Goal: Task Accomplishment & Management: Use online tool/utility

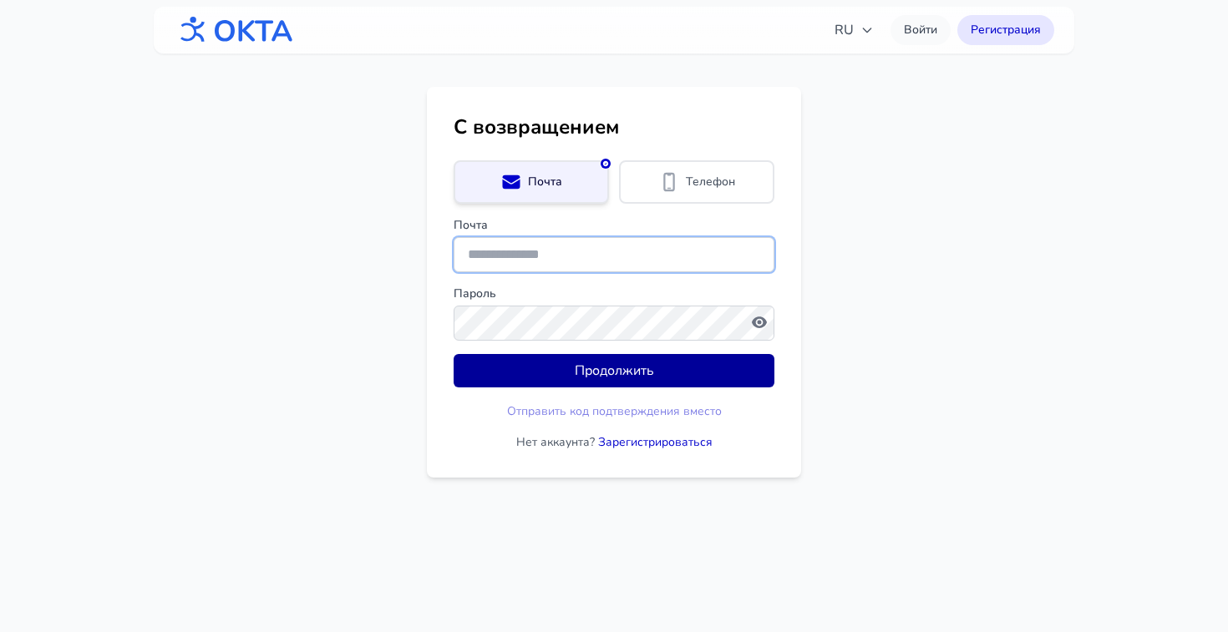
type input "**********"
click at [637, 372] on button "Продолжить" at bounding box center [614, 370] width 321 height 33
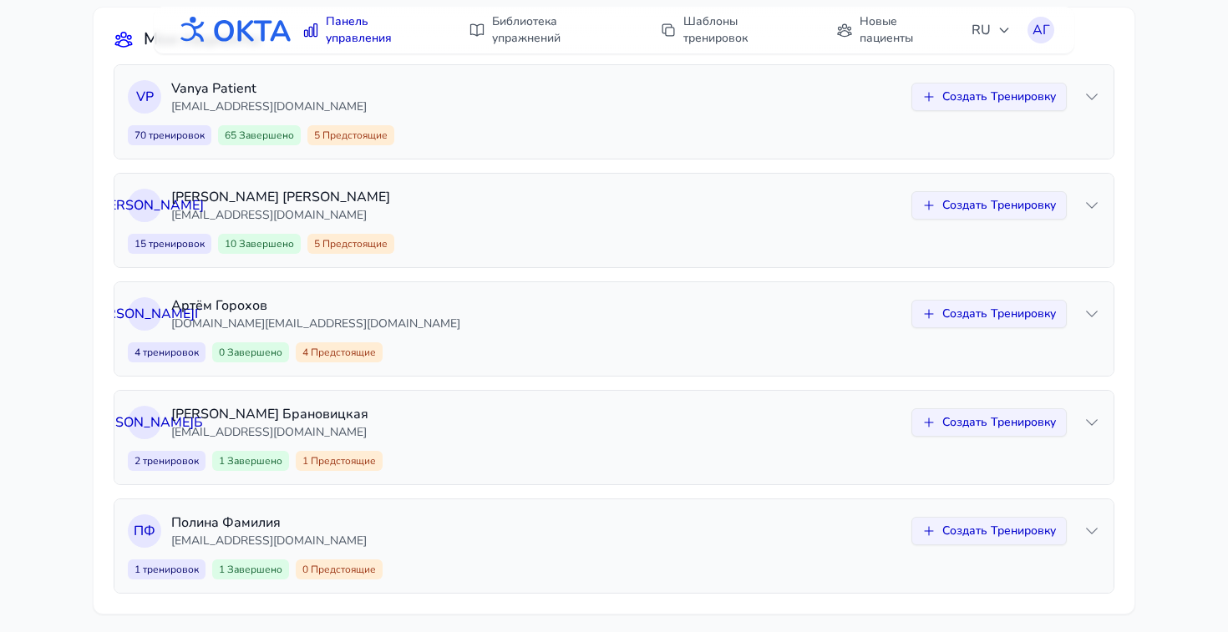
scroll to position [166, 0]
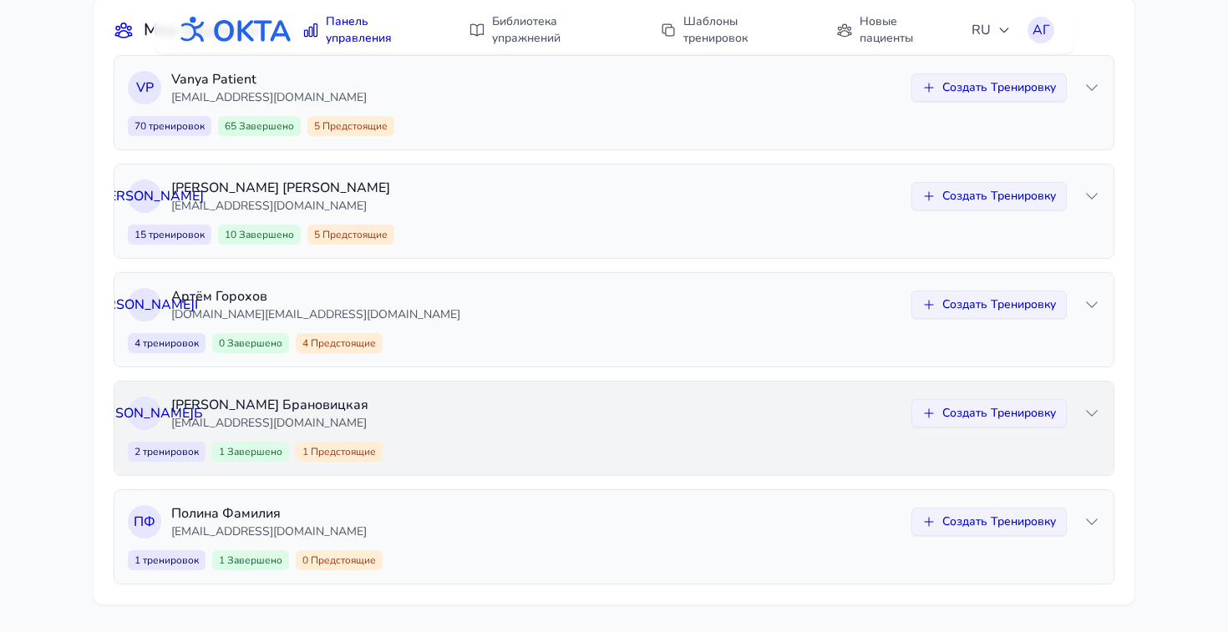
click at [1091, 415] on icon at bounding box center [1092, 413] width 11 height 5
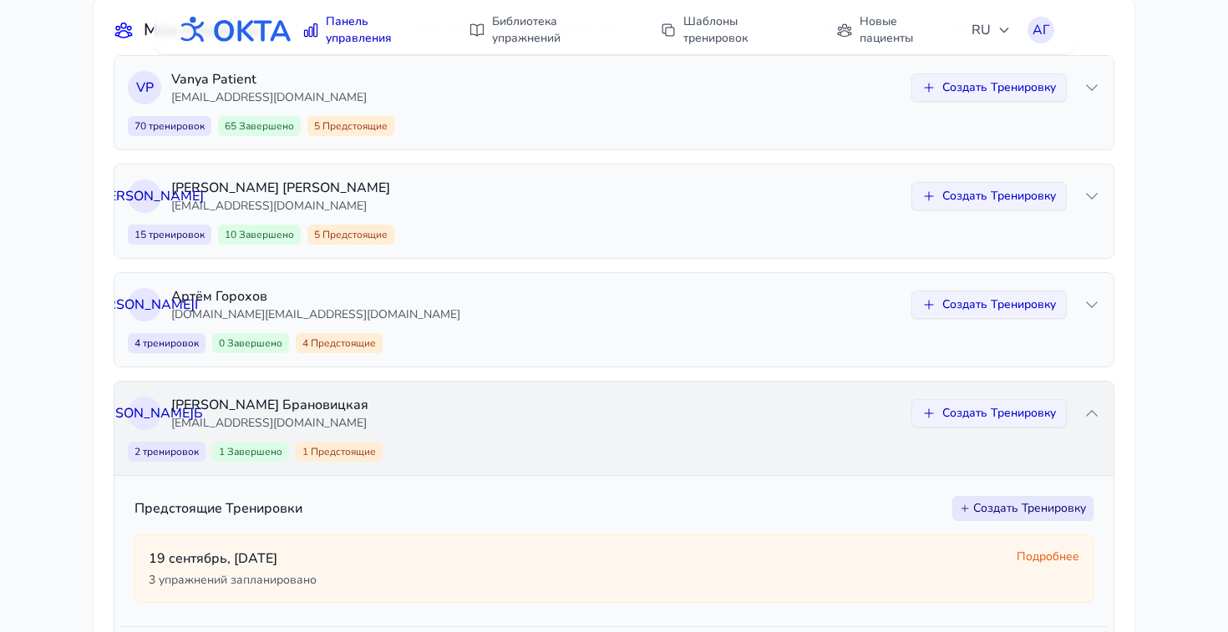
click at [1091, 415] on icon at bounding box center [1092, 413] width 17 height 17
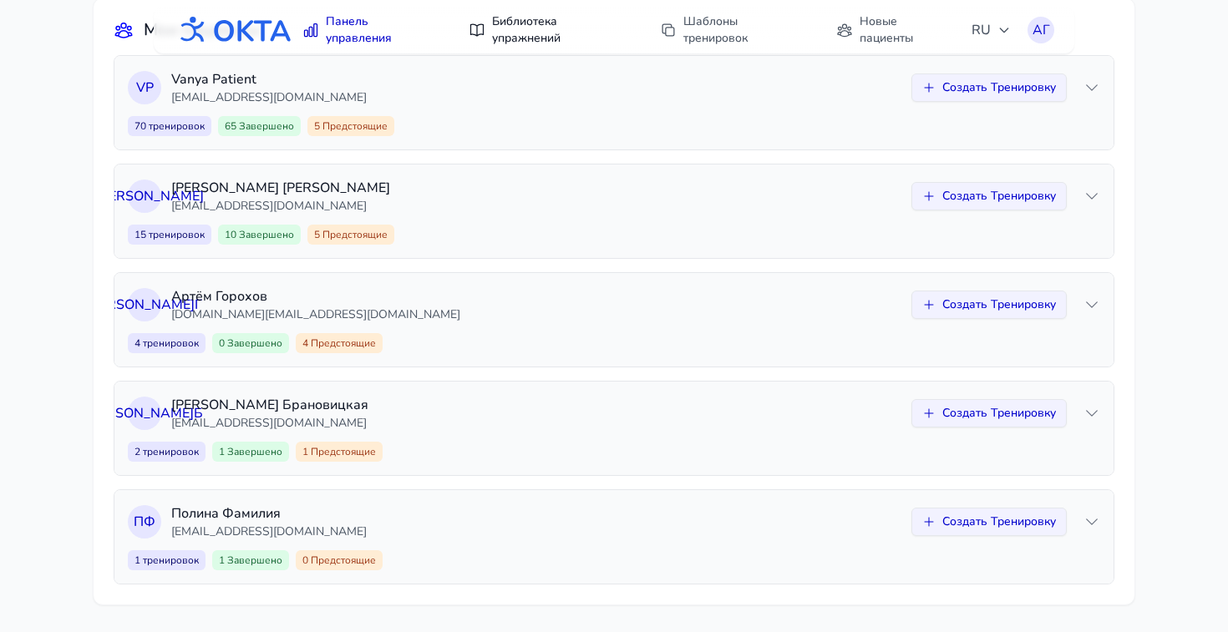
click at [536, 28] on link "Библиотека упражнений" at bounding box center [548, 30] width 178 height 47
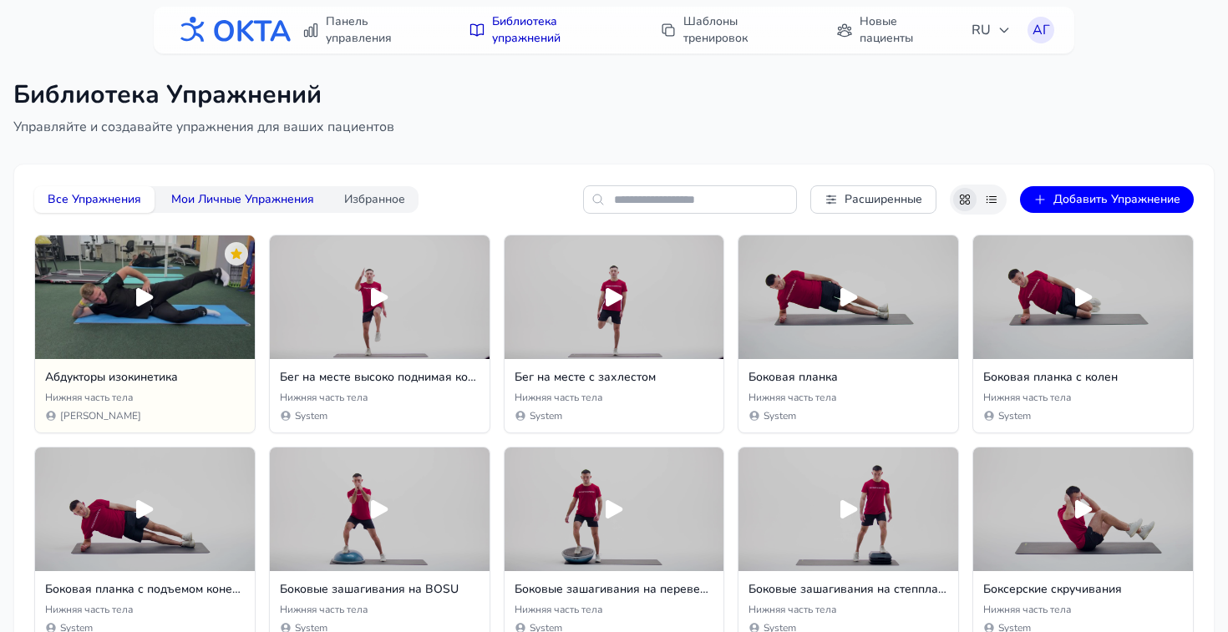
click at [262, 195] on button "Мои Личные Упражнения" at bounding box center [243, 199] width 170 height 27
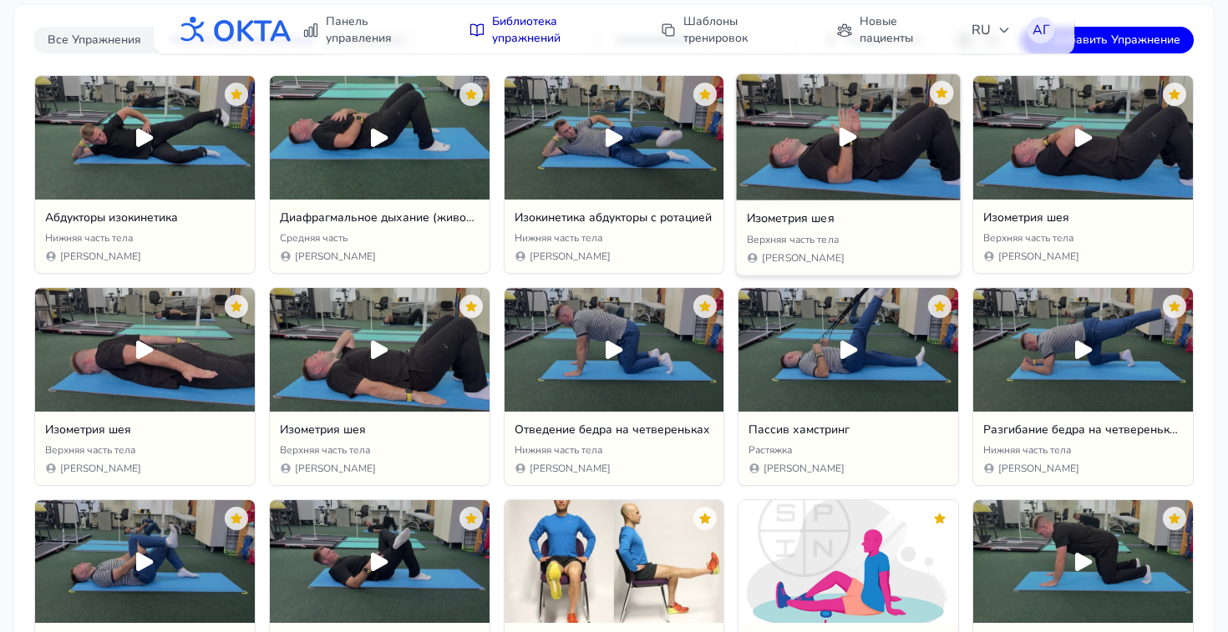
scroll to position [182, 0]
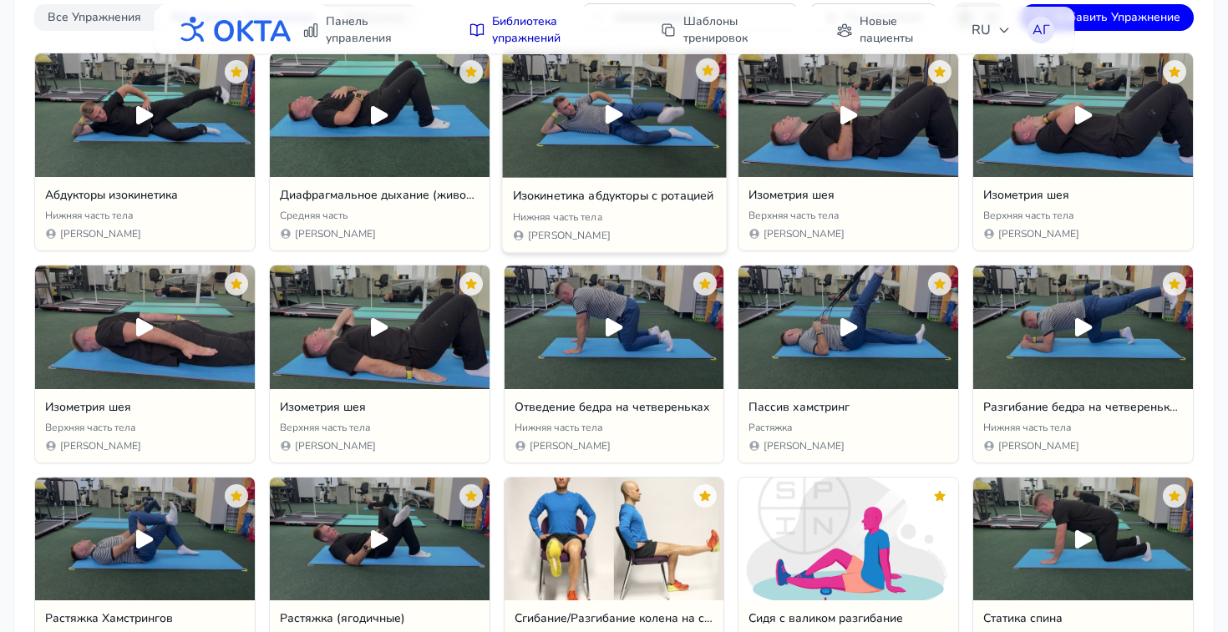
click at [612, 113] on icon at bounding box center [615, 114] width 18 height 18
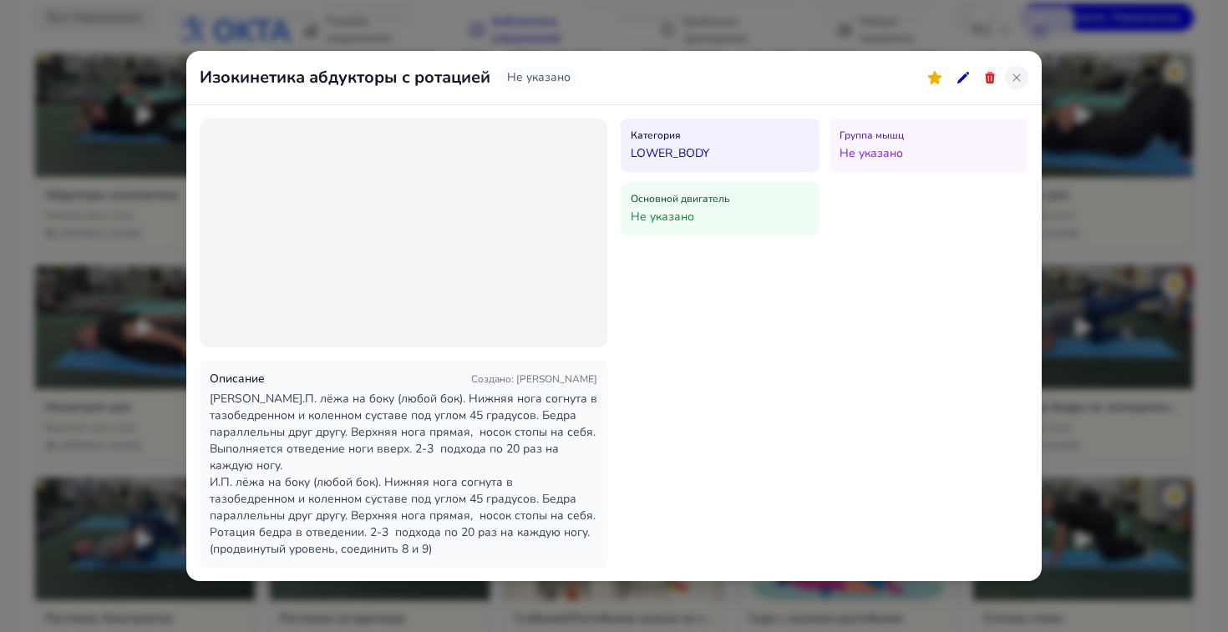
click at [1015, 74] on icon at bounding box center [1016, 77] width 13 height 13
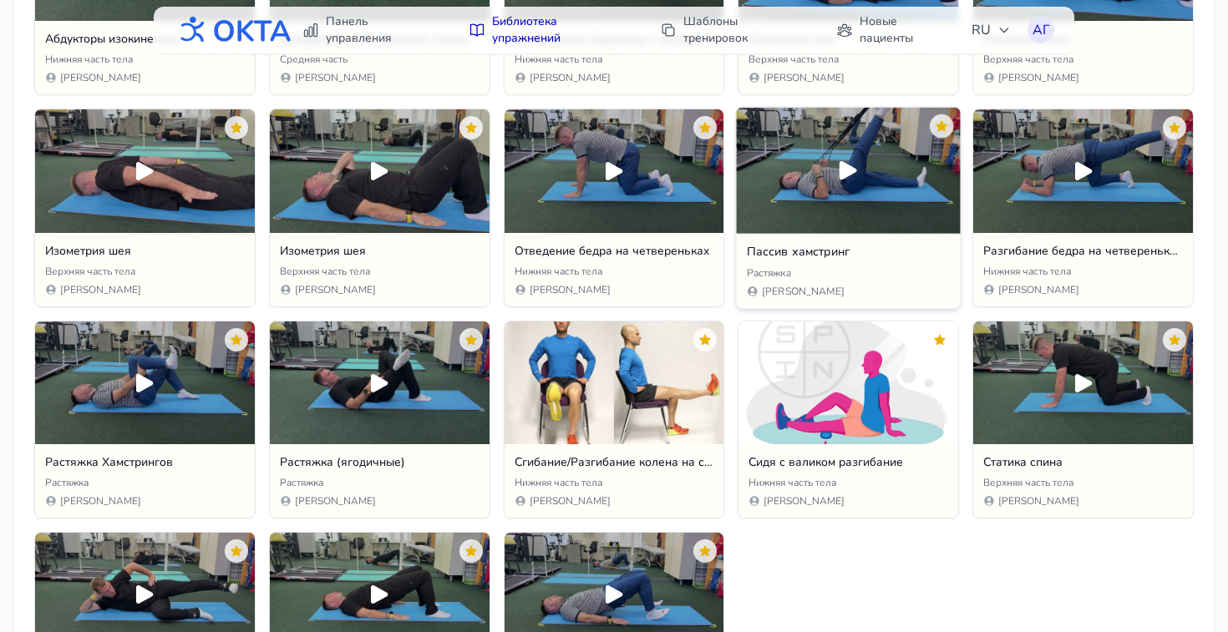
scroll to position [347, 0]
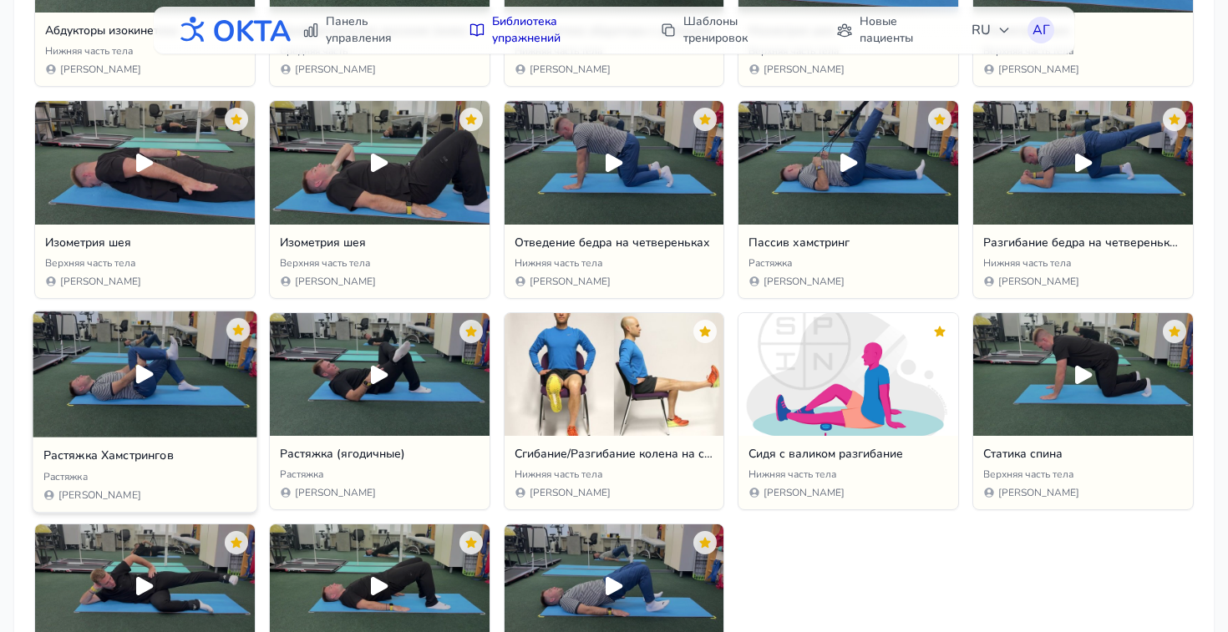
click at [138, 376] on icon at bounding box center [145, 373] width 18 height 18
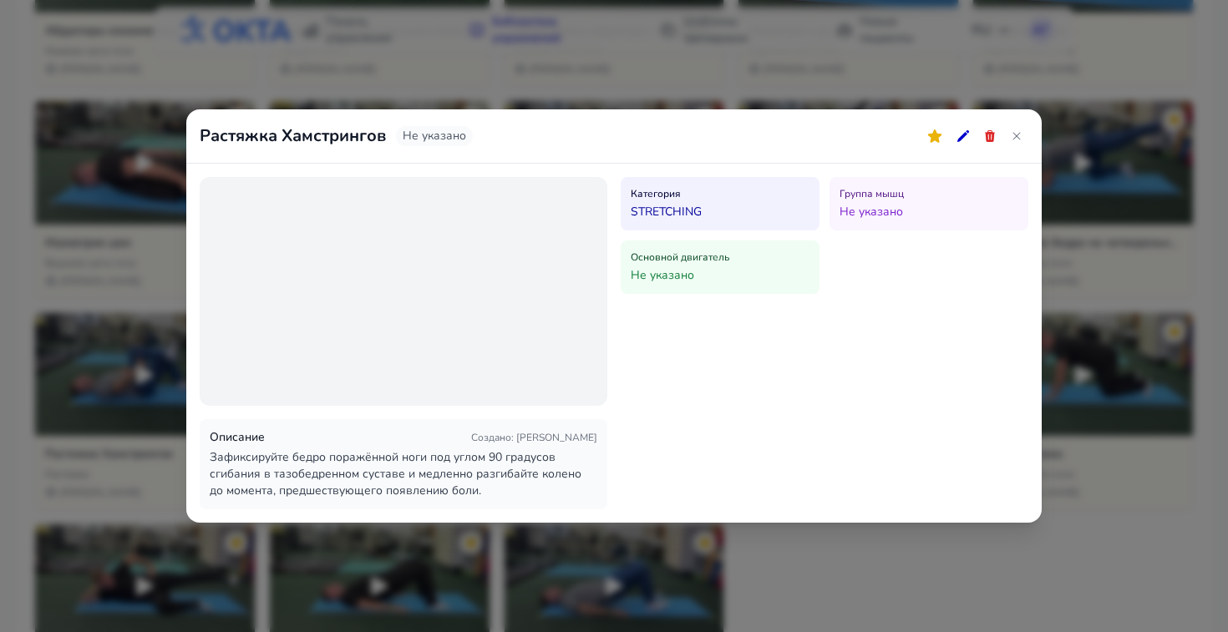
scroll to position [346, 0]
click at [1017, 136] on icon at bounding box center [1016, 135] width 13 height 13
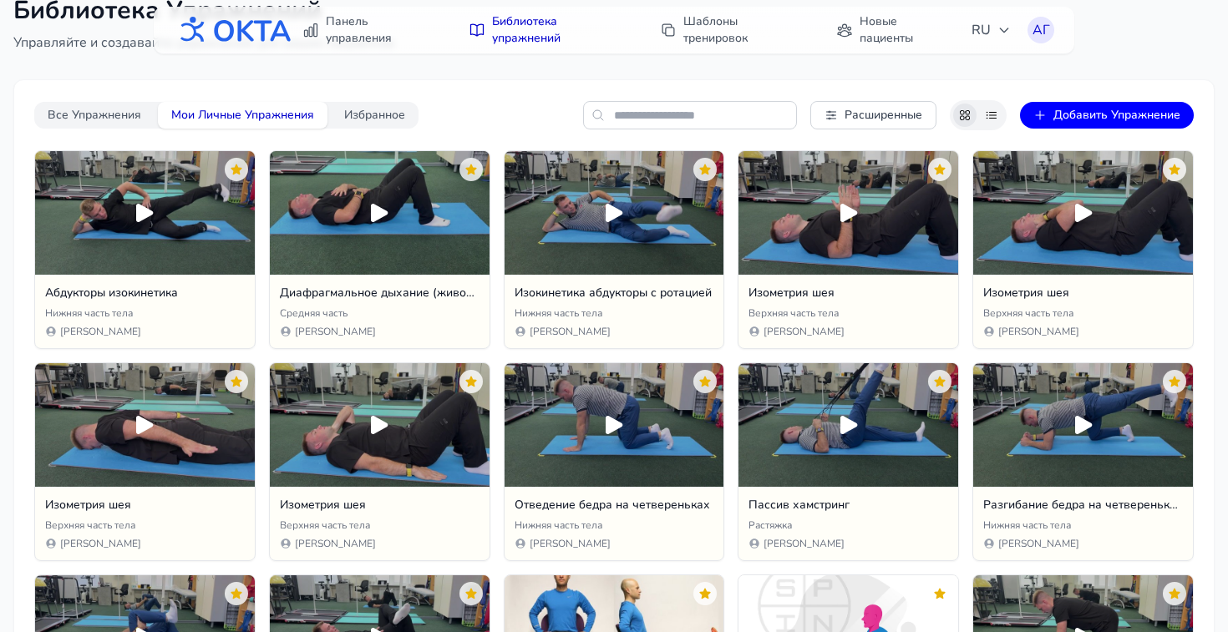
scroll to position [88, 0]
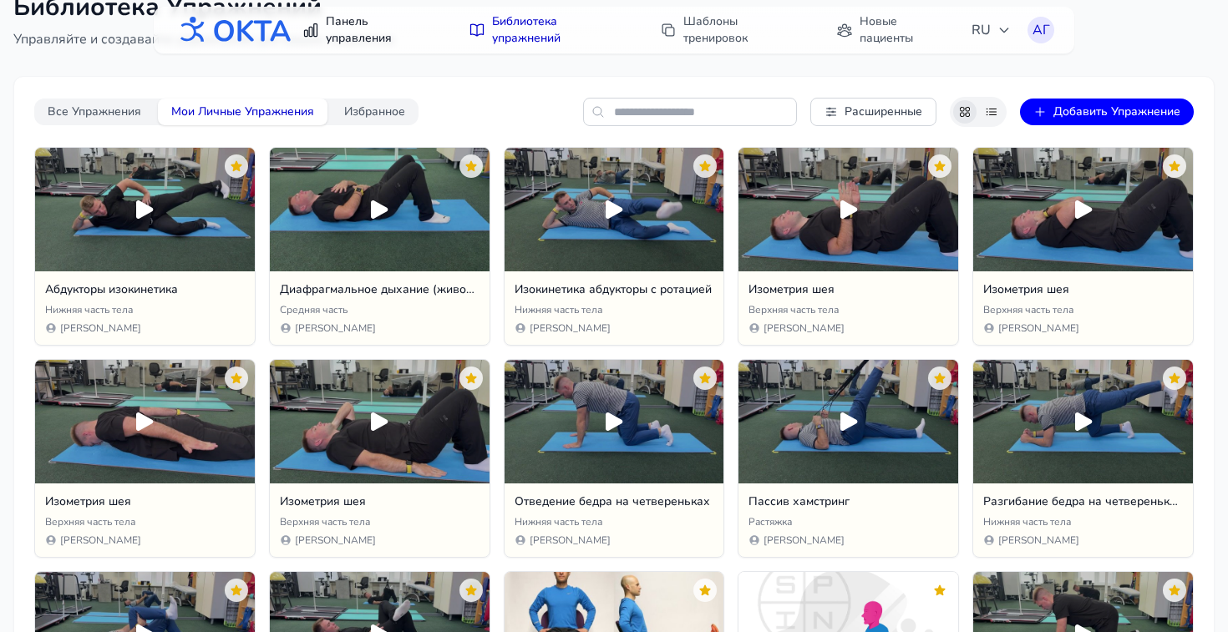
click at [360, 36] on link "Панель управления" at bounding box center [368, 30] width 153 height 47
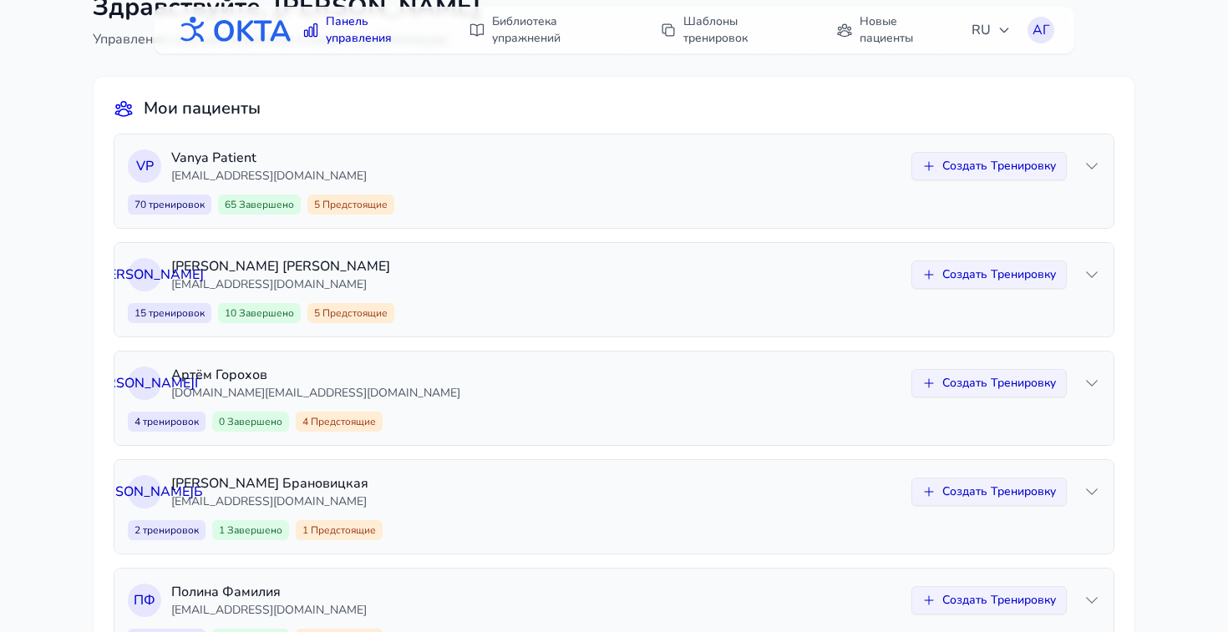
scroll to position [166, 0]
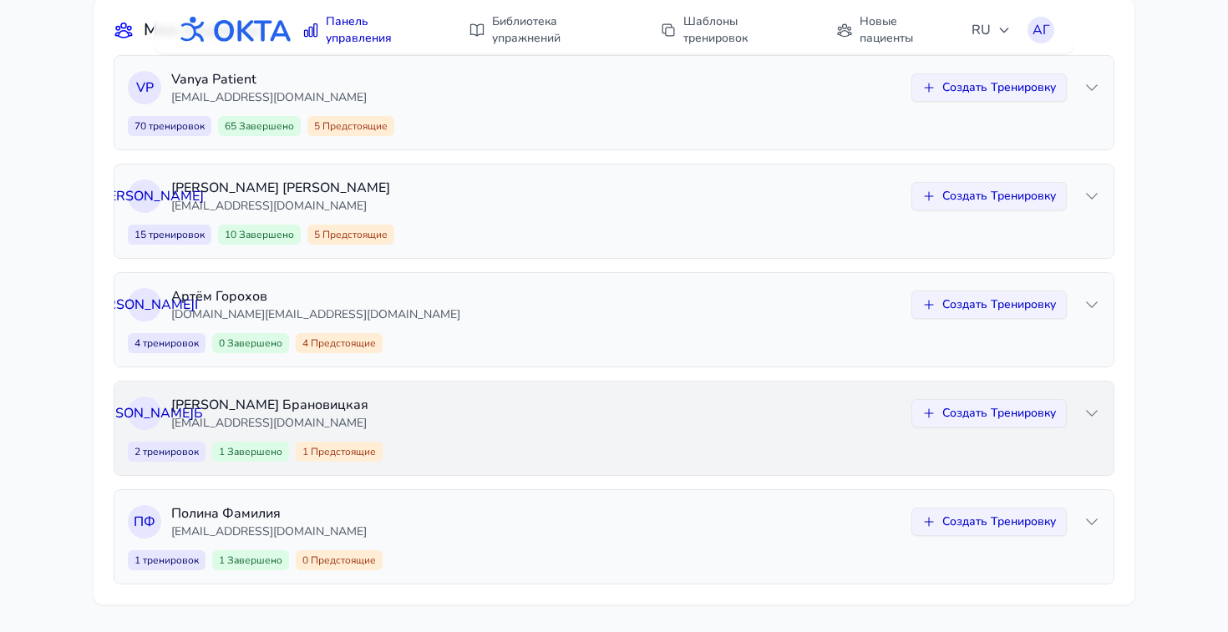
click at [1093, 411] on icon at bounding box center [1092, 413] width 17 height 17
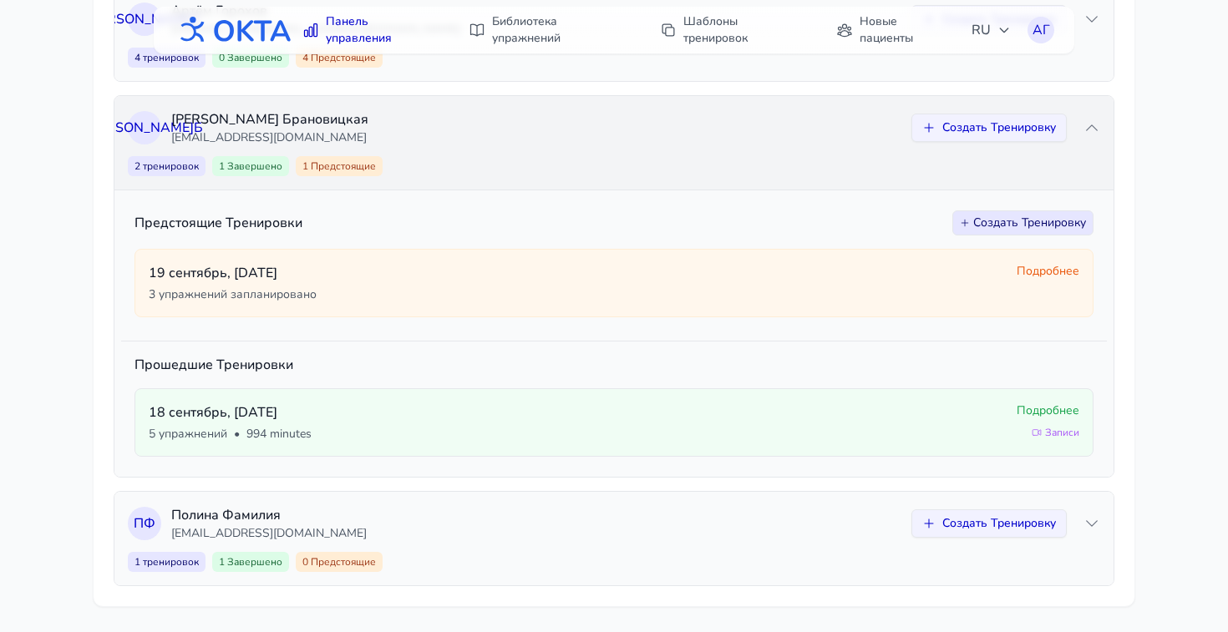
scroll to position [454, 0]
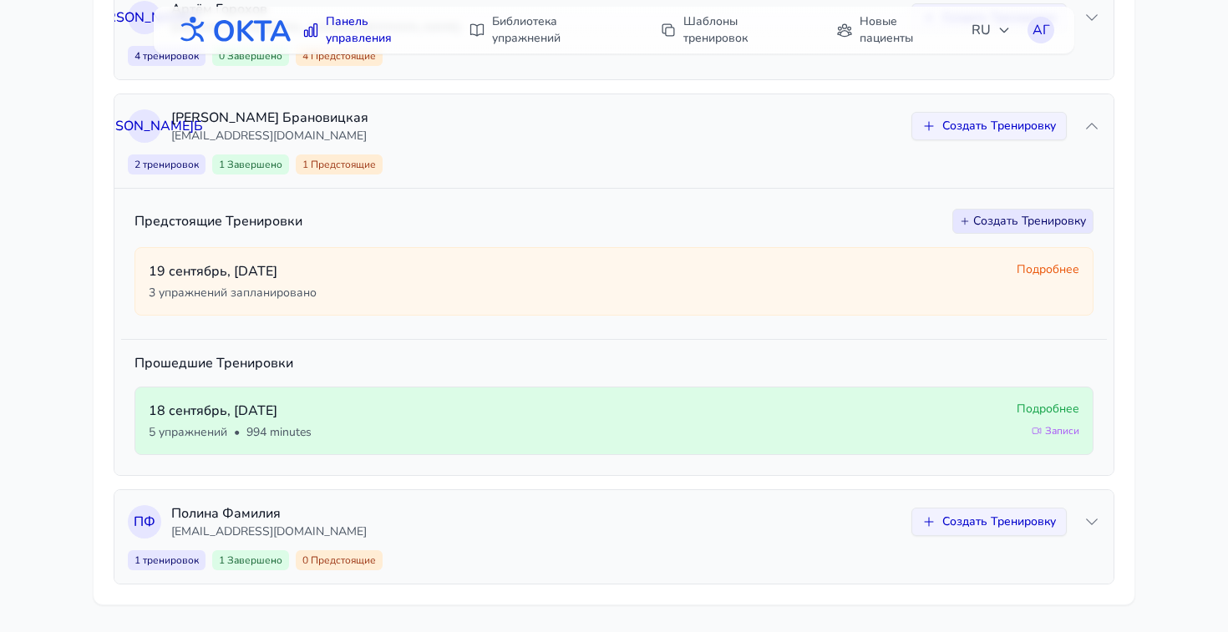
click at [617, 423] on div "[DATE] 5 упражнений • 994 minutes" at bounding box center [576, 421] width 855 height 40
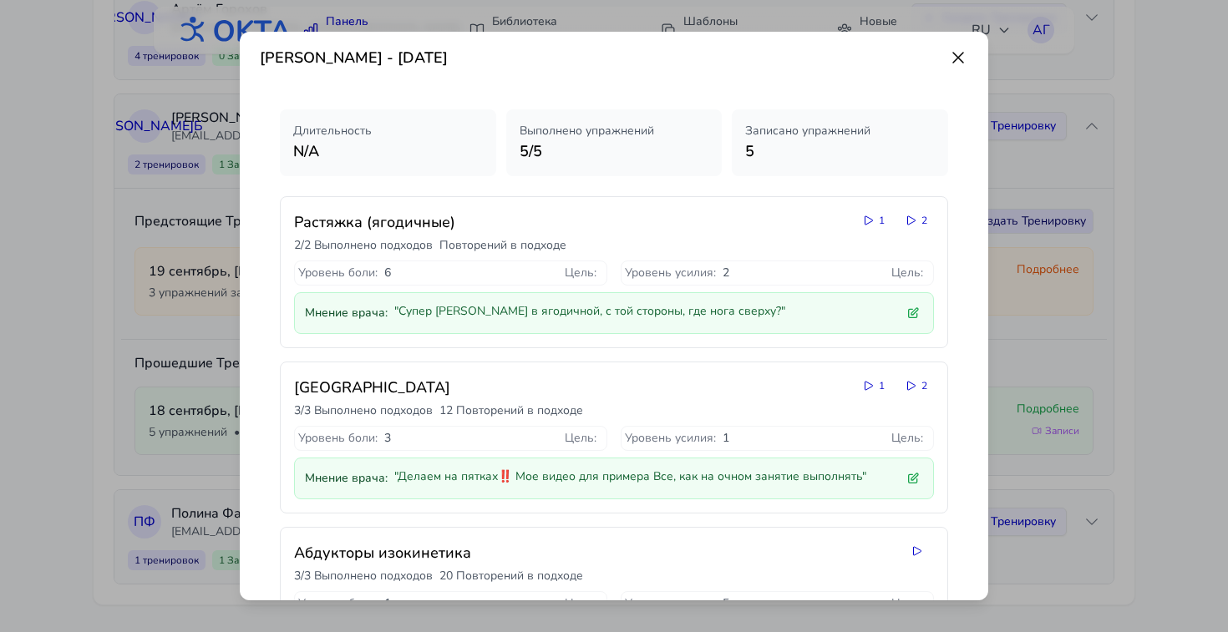
scroll to position [3, 0]
click at [912, 226] on icon at bounding box center [911, 222] width 13 height 13
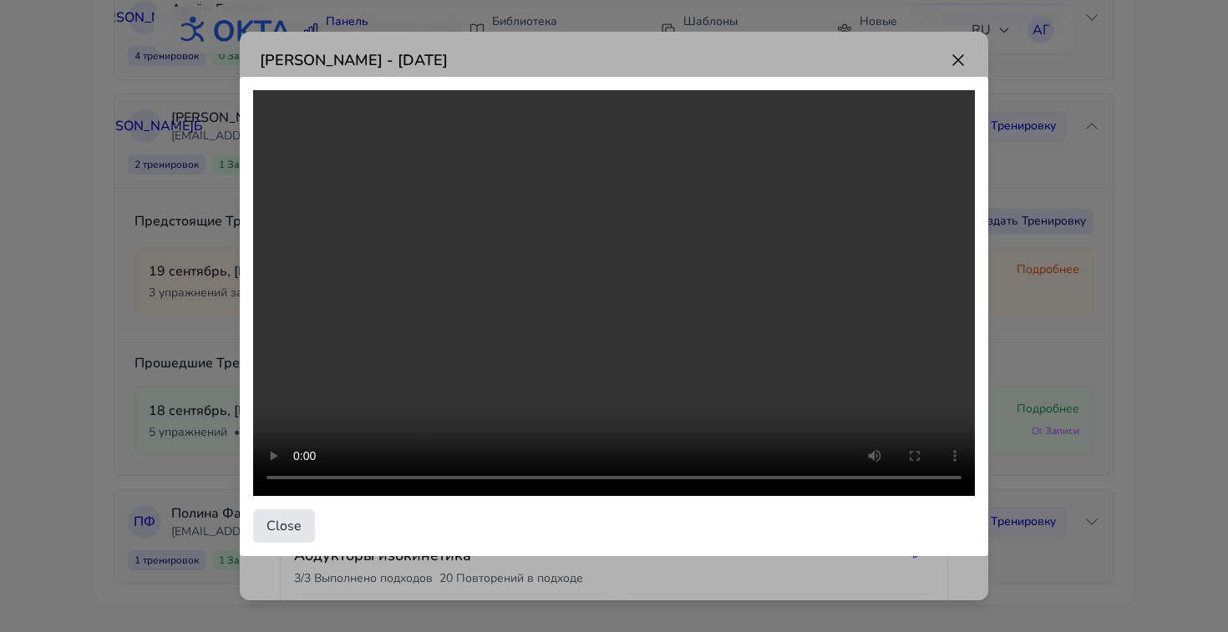
click at [953, 63] on div "Close" at bounding box center [614, 316] width 1228 height 632
click at [962, 63] on div "Close" at bounding box center [614, 316] width 1228 height 632
click at [957, 58] on div "Close" at bounding box center [614, 316] width 1228 height 632
click at [283, 534] on button "Close" at bounding box center [284, 526] width 62 height 33
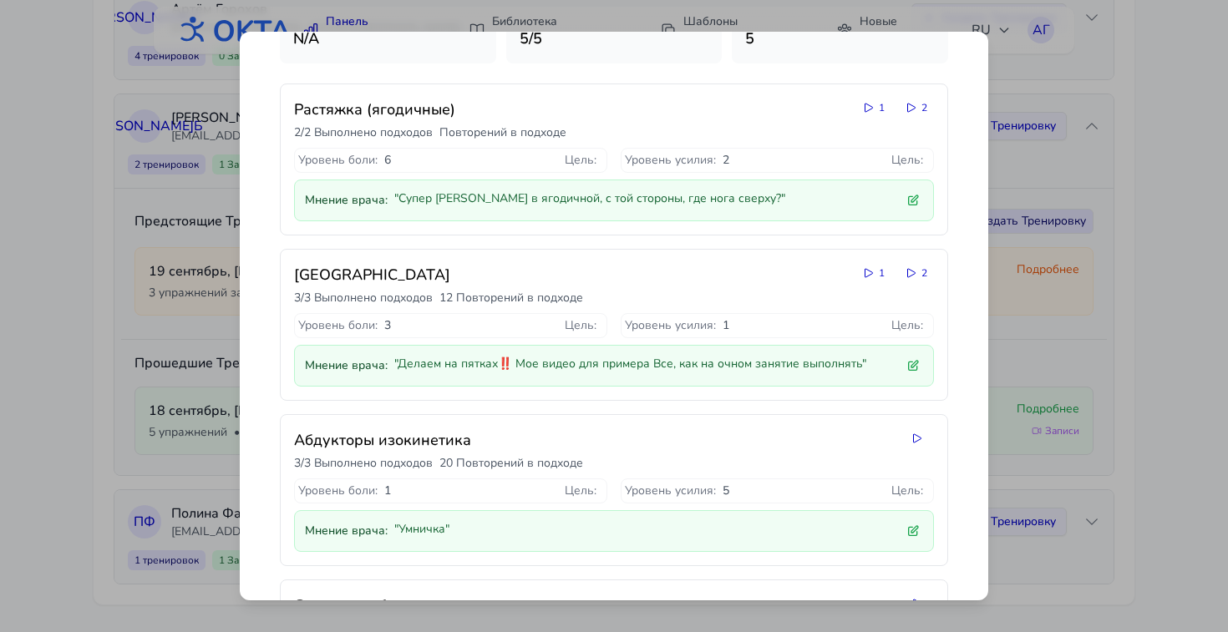
scroll to position [127, 0]
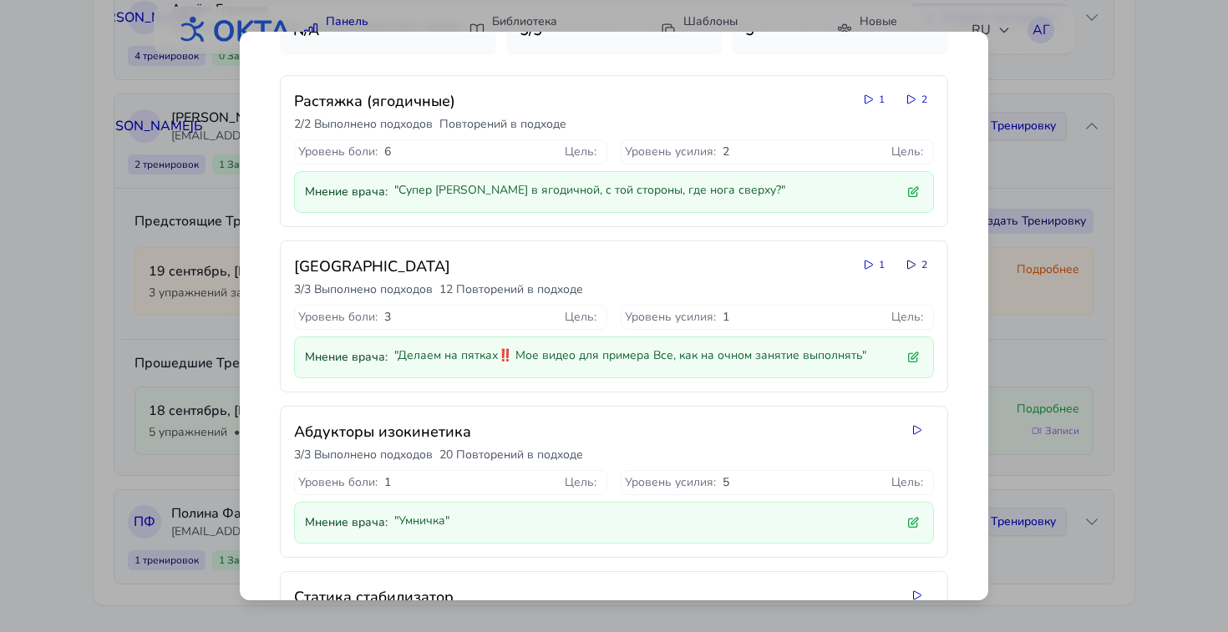
click at [911, 268] on icon at bounding box center [911, 264] width 13 height 13
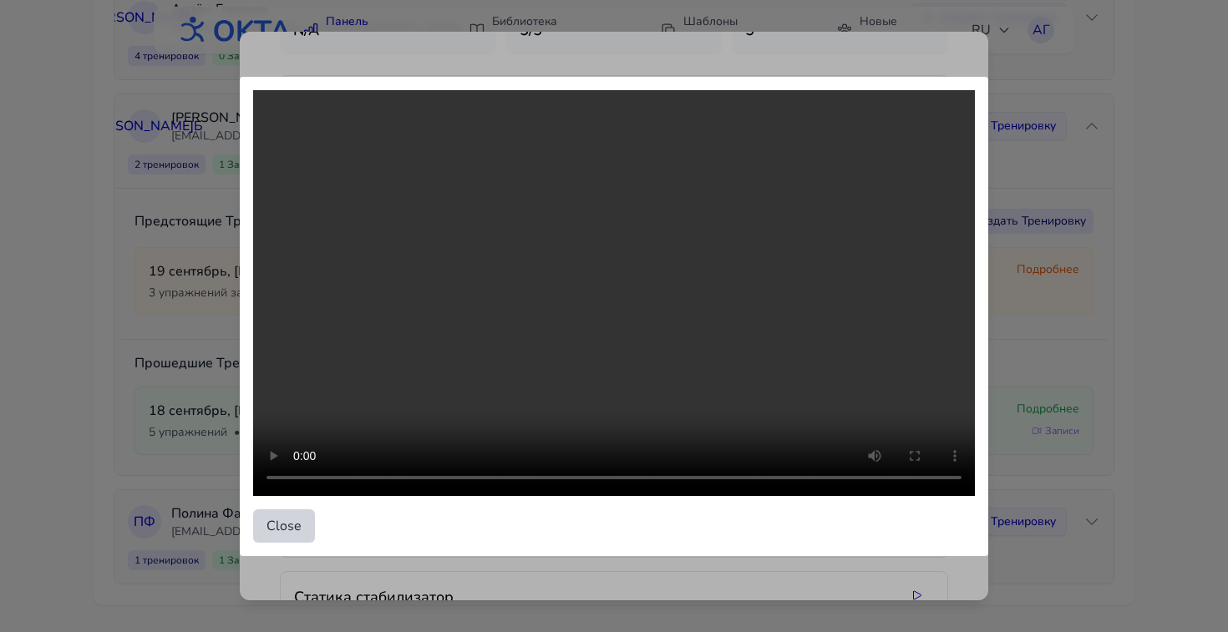
click at [275, 529] on button "Close" at bounding box center [284, 526] width 62 height 33
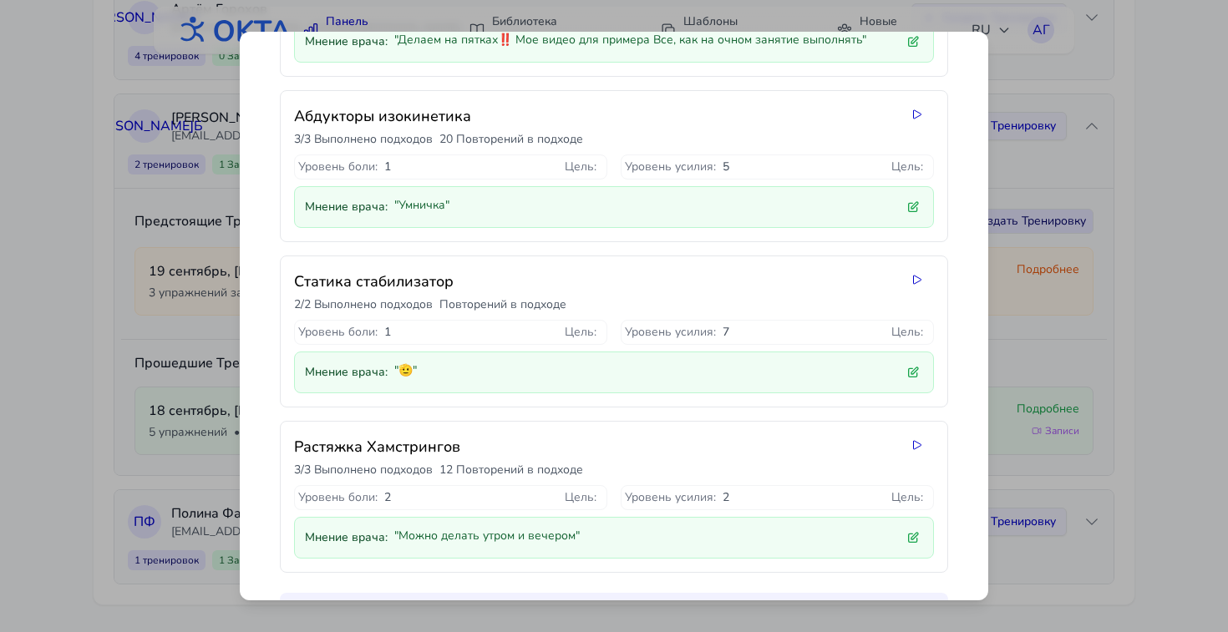
scroll to position [445, 0]
click at [912, 114] on icon at bounding box center [917, 111] width 13 height 13
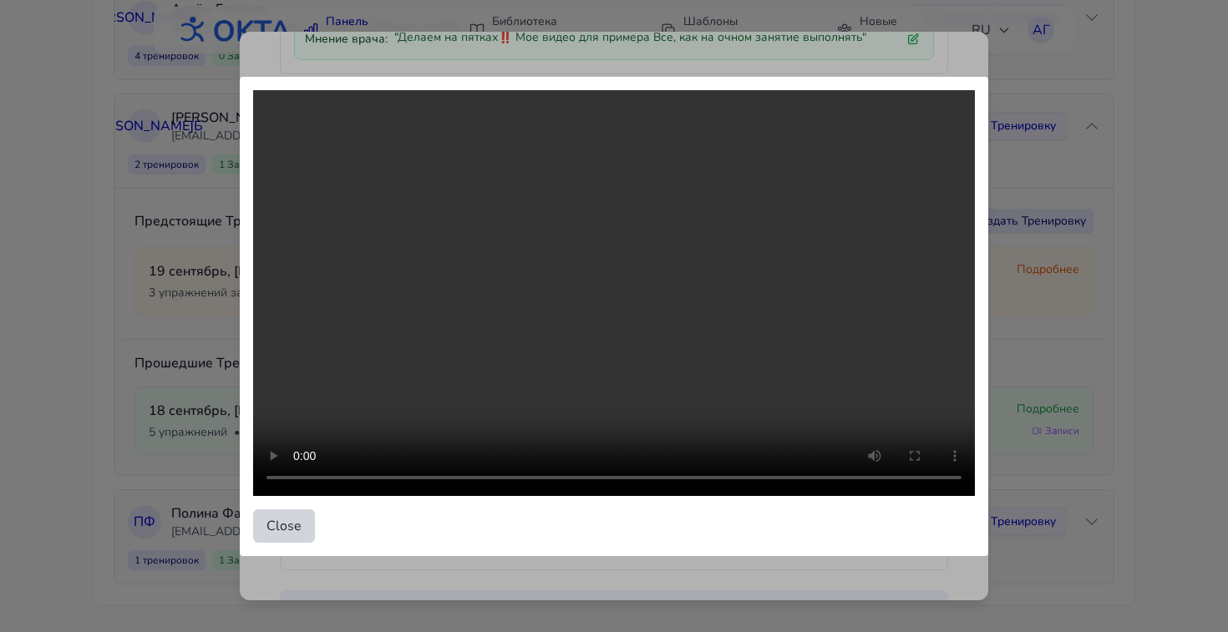
click at [277, 529] on button "Close" at bounding box center [284, 526] width 62 height 33
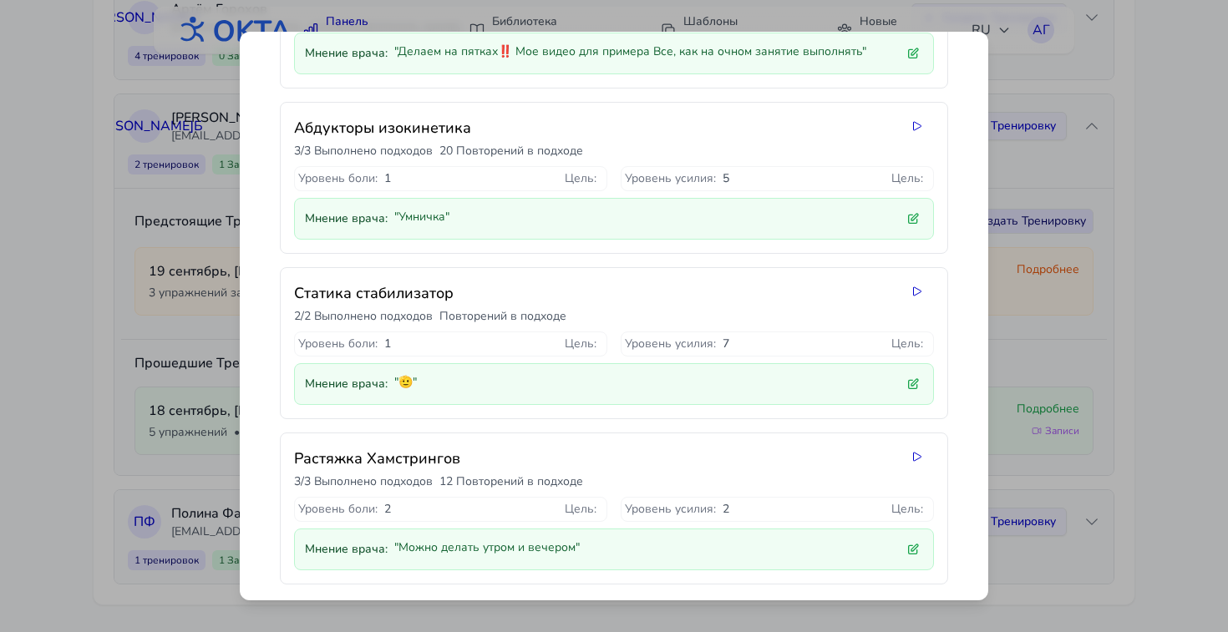
scroll to position [0, 0]
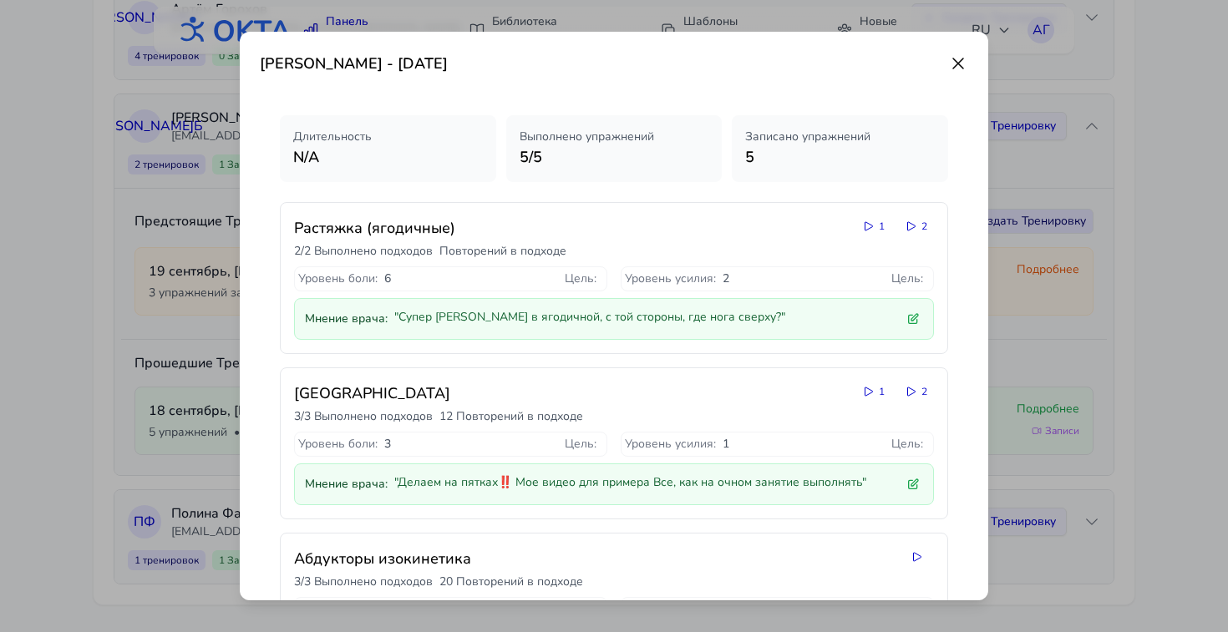
click at [960, 67] on icon at bounding box center [958, 63] width 20 height 20
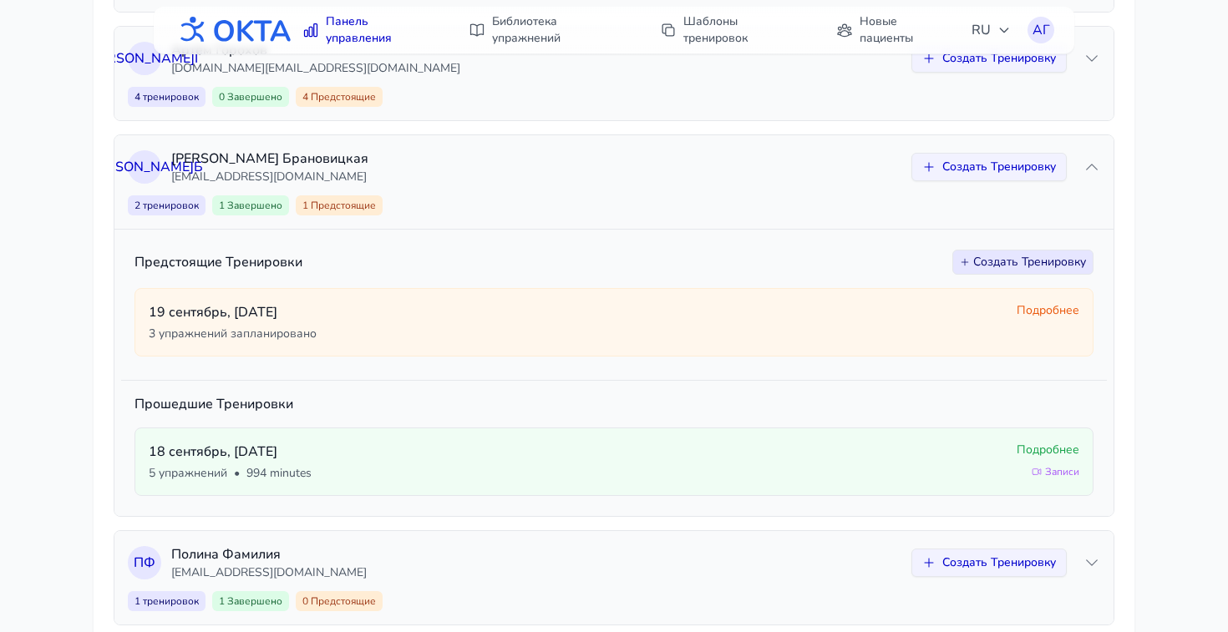
scroll to position [373, 0]
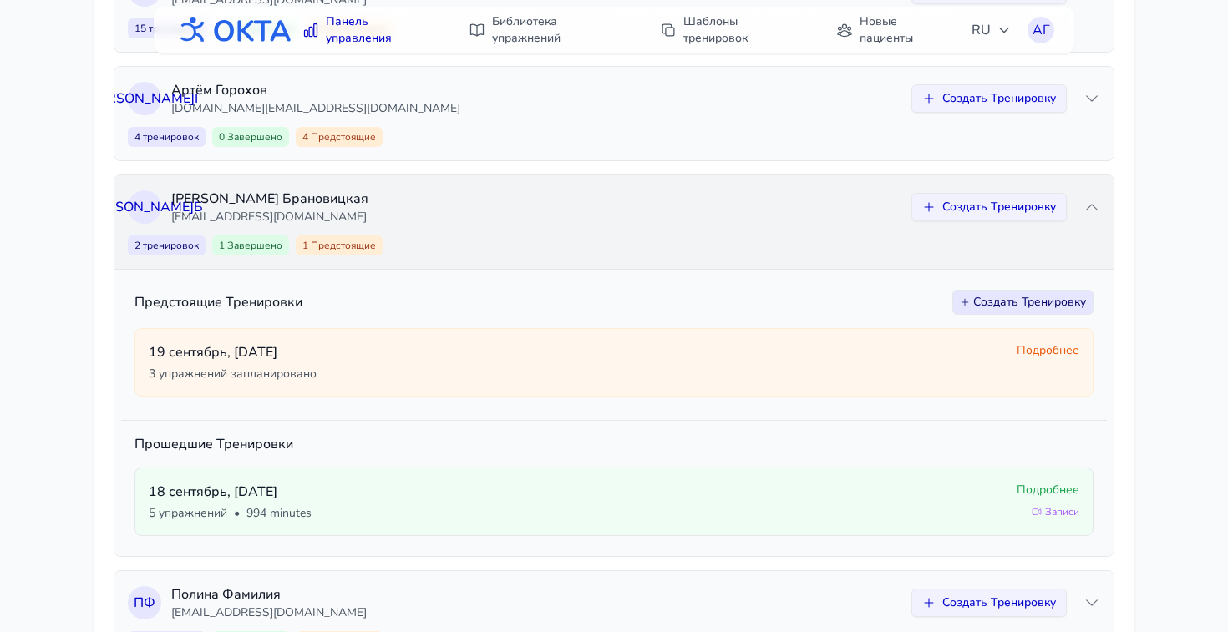
click at [1100, 210] on div "А Б [PERSON_NAME] [EMAIL_ADDRESS][DOMAIN_NAME] Создать Тренировку 2 тренировок …" at bounding box center [613, 222] width 999 height 94
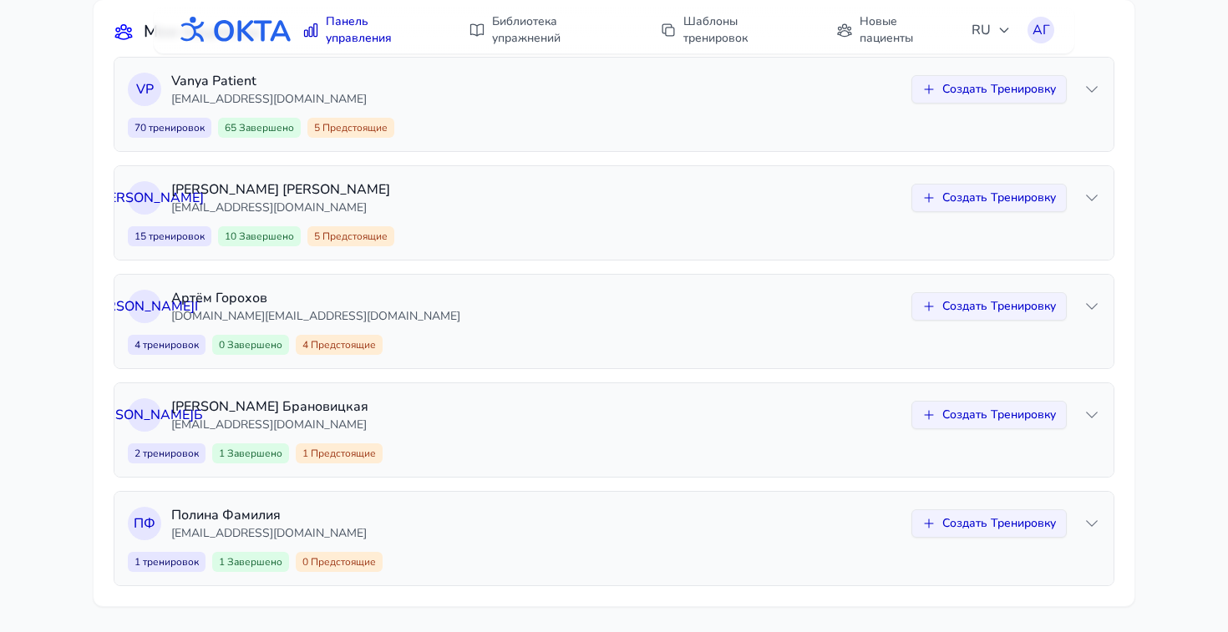
scroll to position [166, 0]
click at [1095, 517] on icon at bounding box center [1092, 522] width 17 height 17
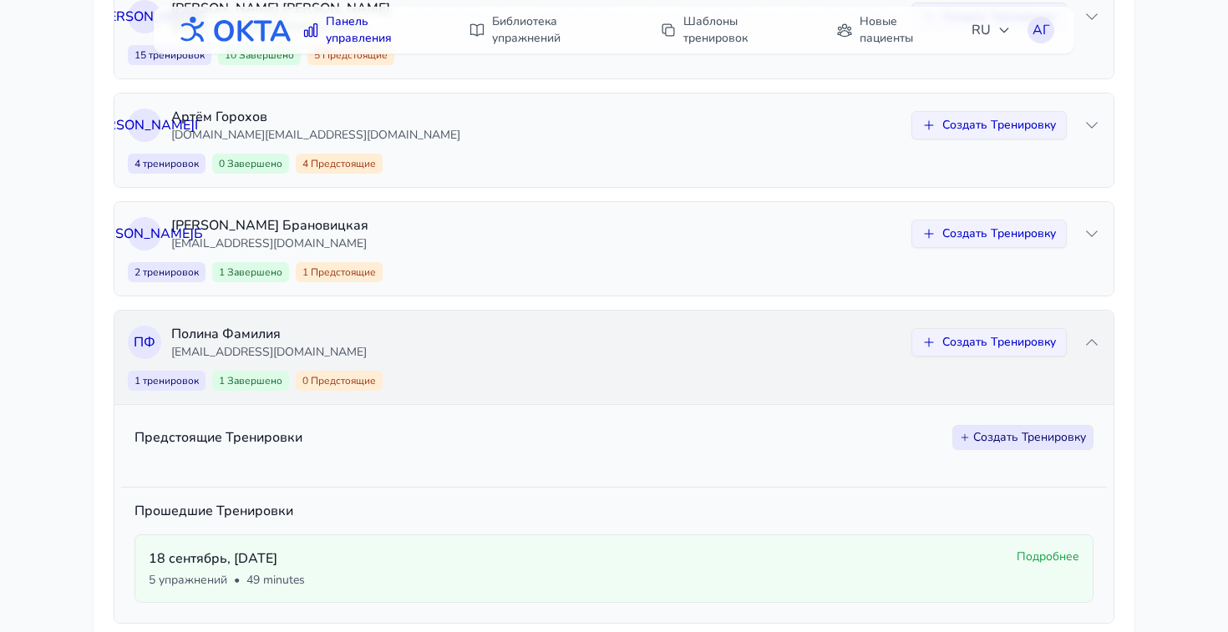
scroll to position [385, 0]
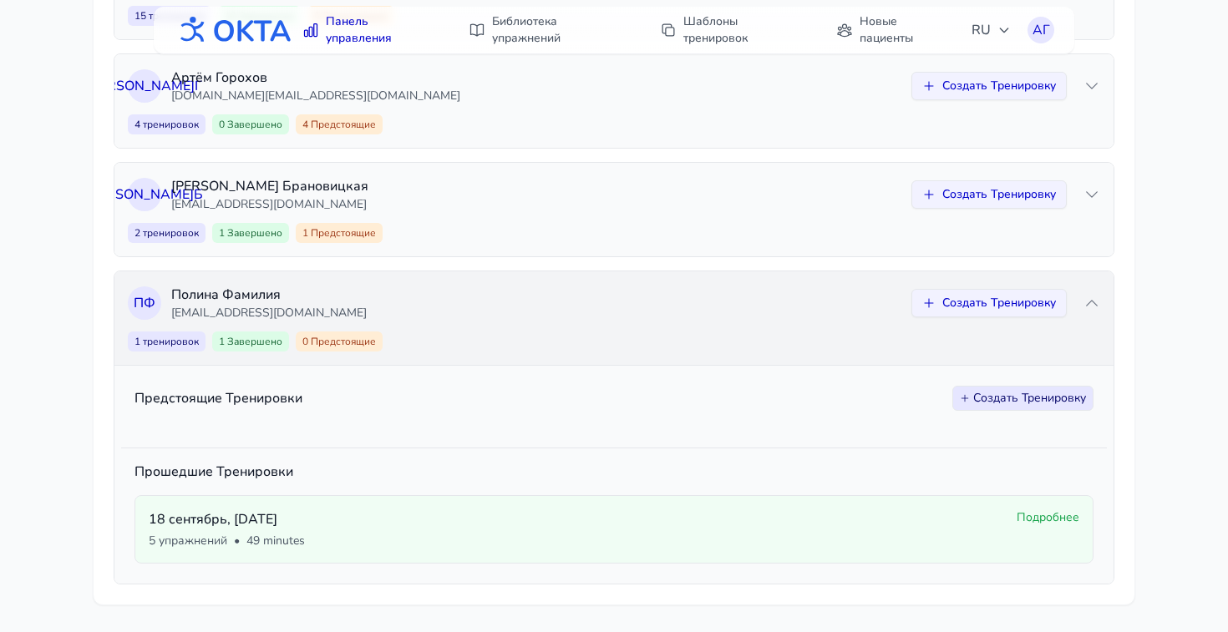
click at [1089, 314] on div "П Ф [PERSON_NAME] [EMAIL_ADDRESS][DOMAIN_NAME] Создать Тренировку" at bounding box center [614, 303] width 972 height 37
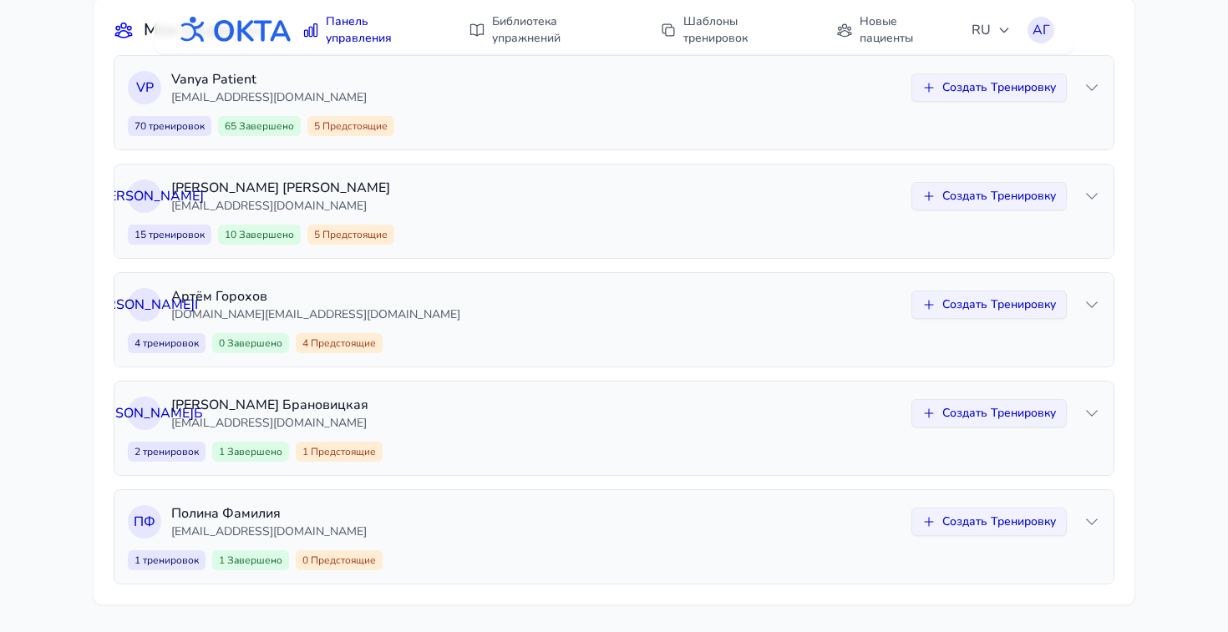
scroll to position [0, 0]
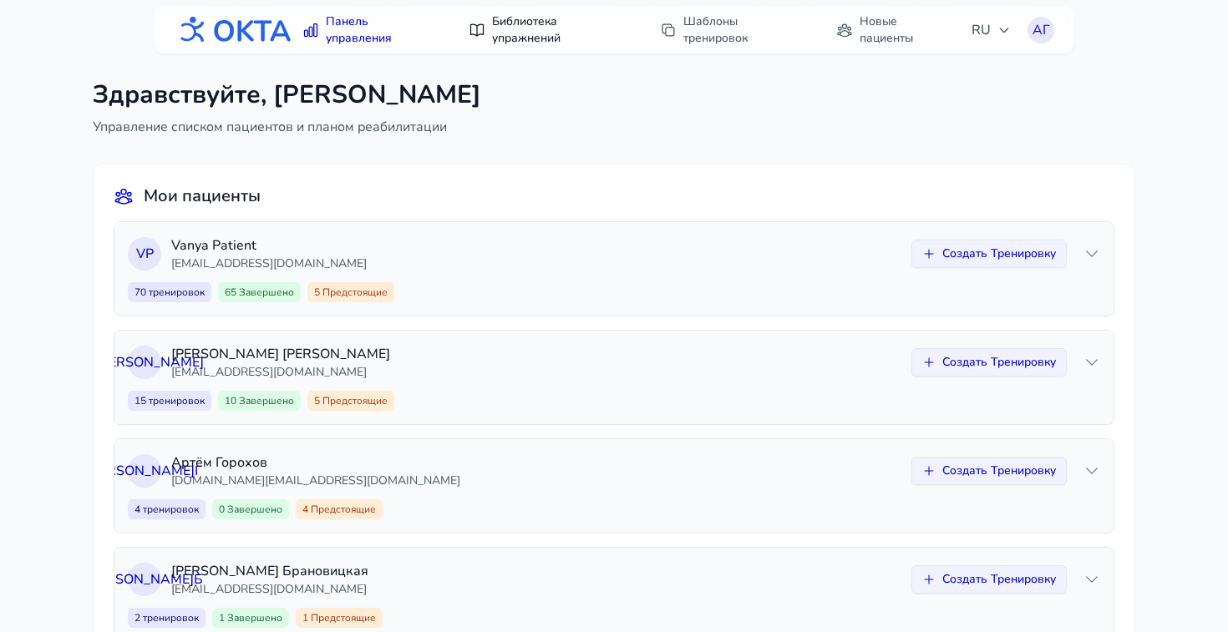
click at [525, 33] on link "Библиотека упражнений" at bounding box center [548, 30] width 178 height 47
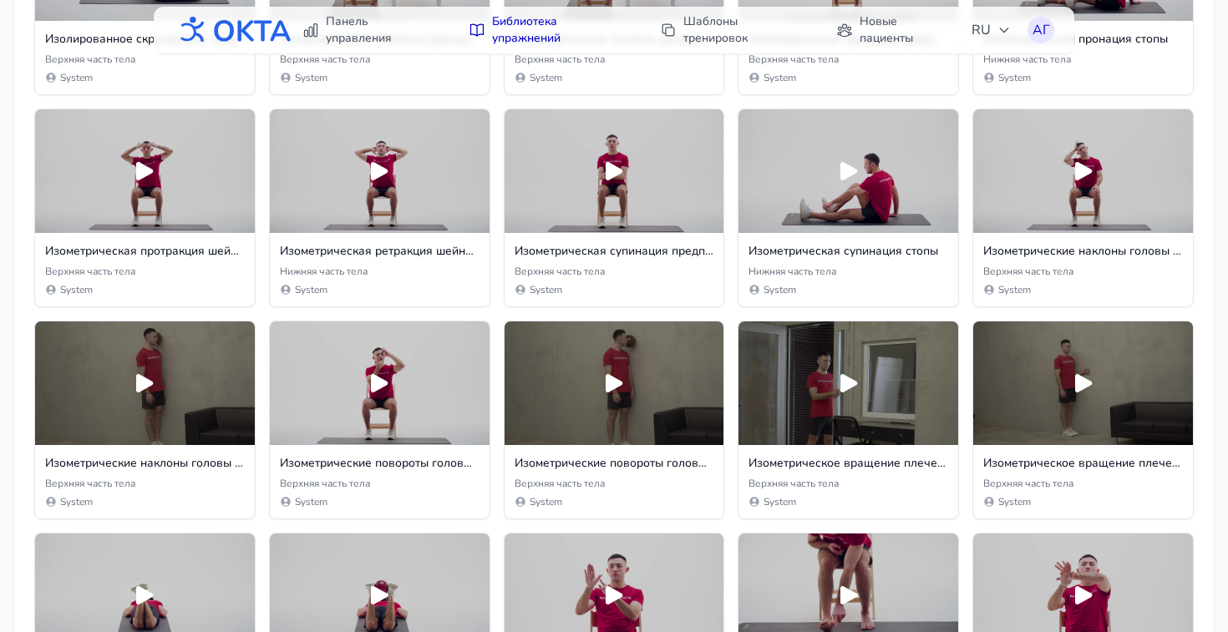
scroll to position [3526, 0]
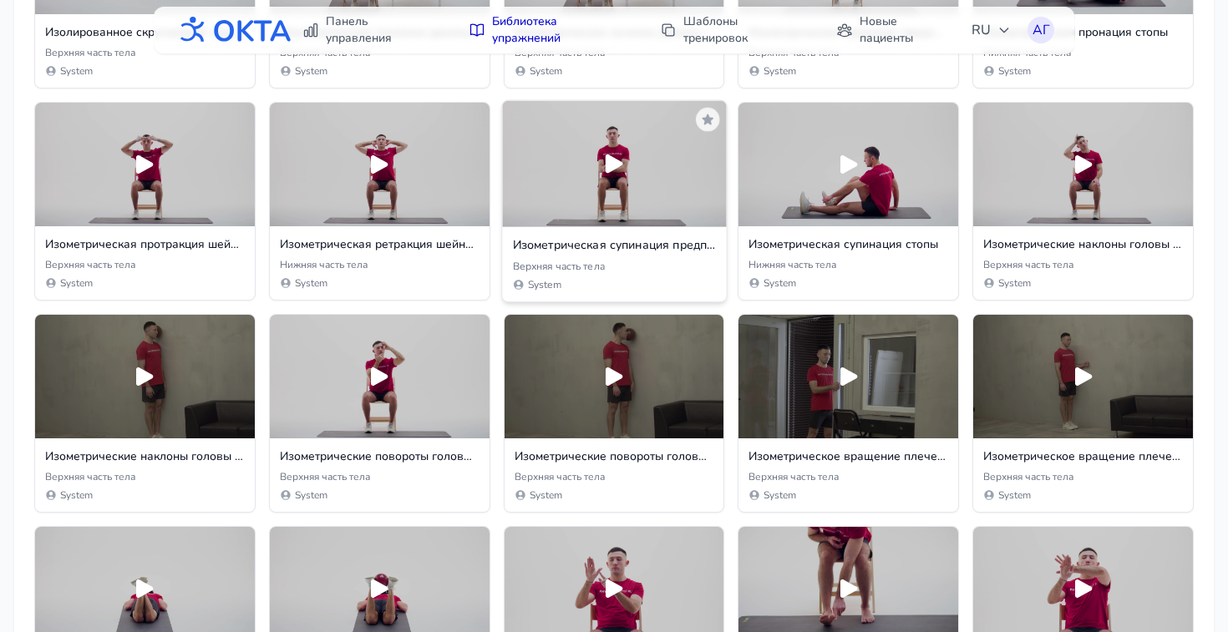
click at [617, 176] on icon at bounding box center [615, 164] width 28 height 28
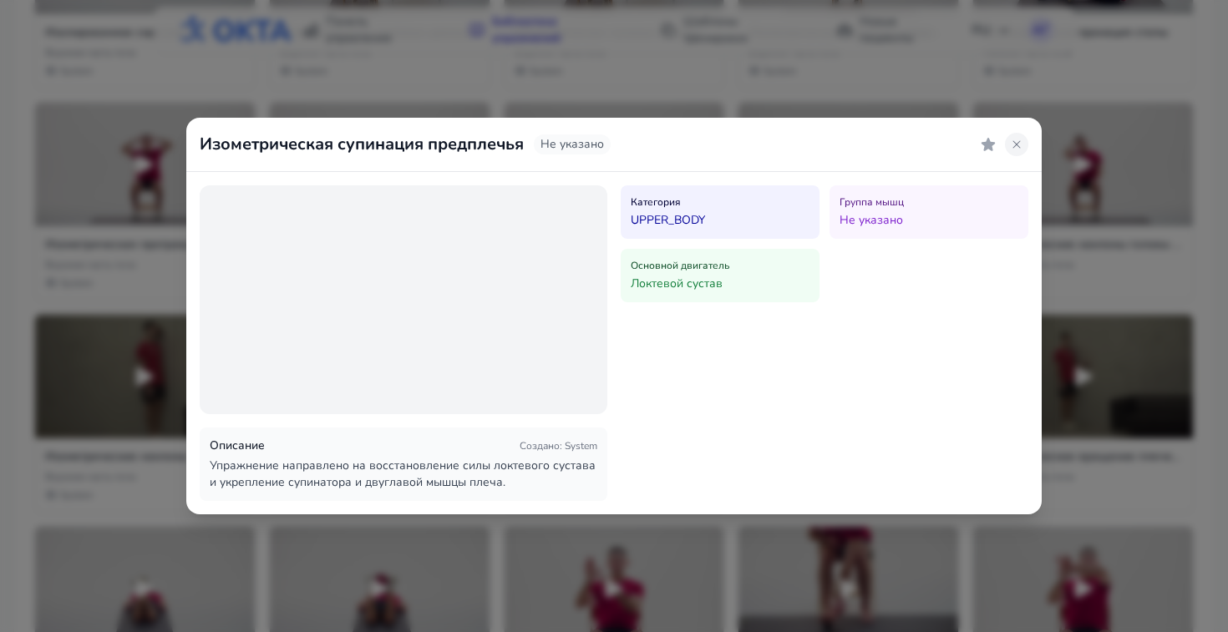
click at [1025, 145] on button at bounding box center [1016, 144] width 23 height 23
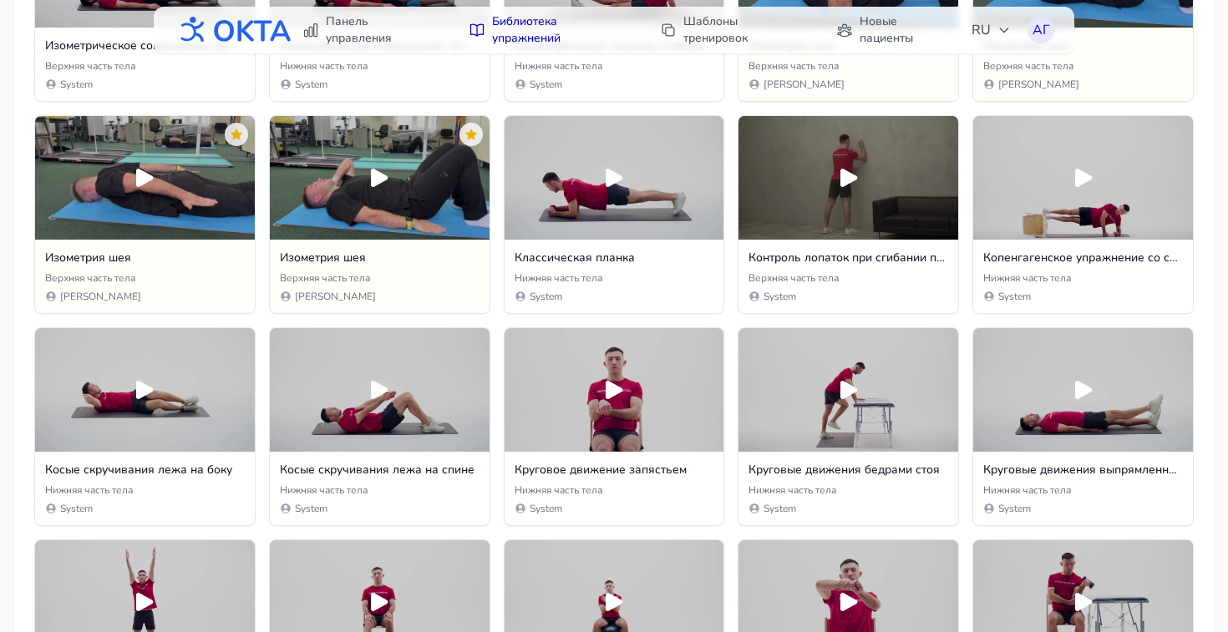
scroll to position [5634, 0]
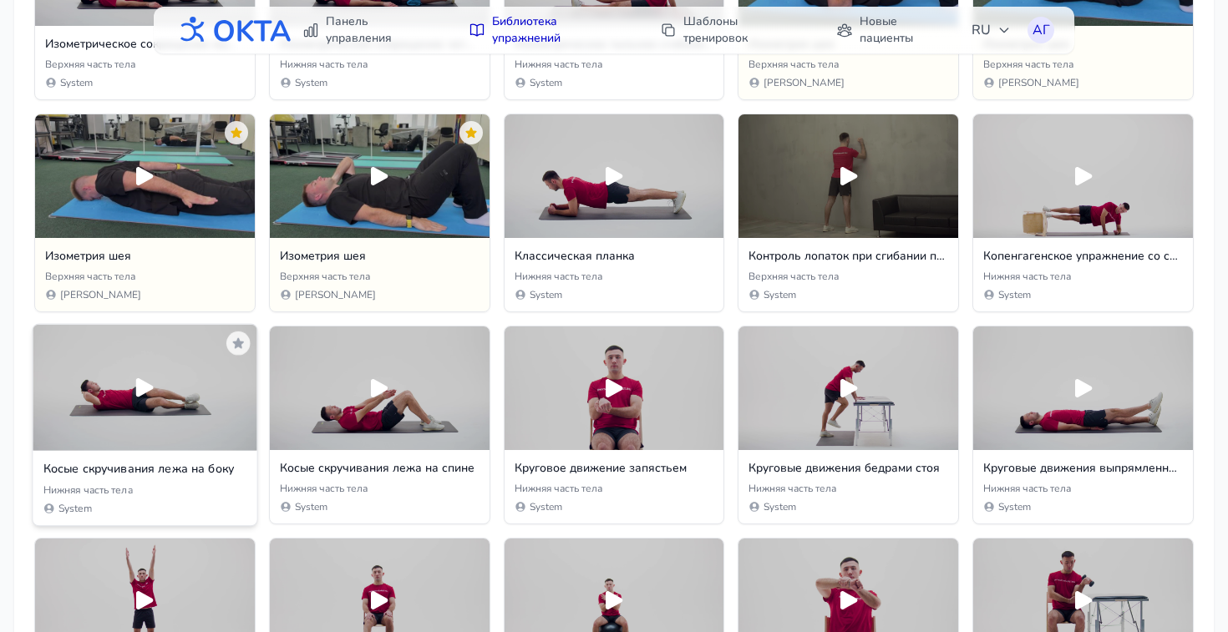
click at [154, 483] on div "Нижняя часть тела" at bounding box center [145, 489] width 204 height 13
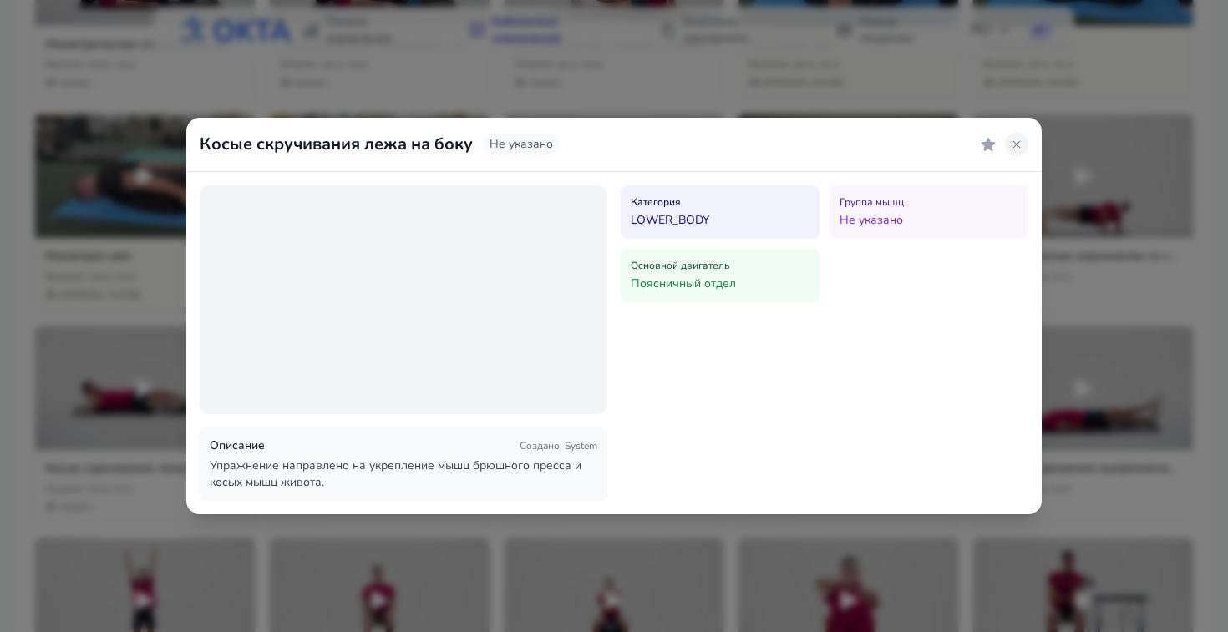
click at [1014, 145] on icon at bounding box center [1016, 144] width 13 height 13
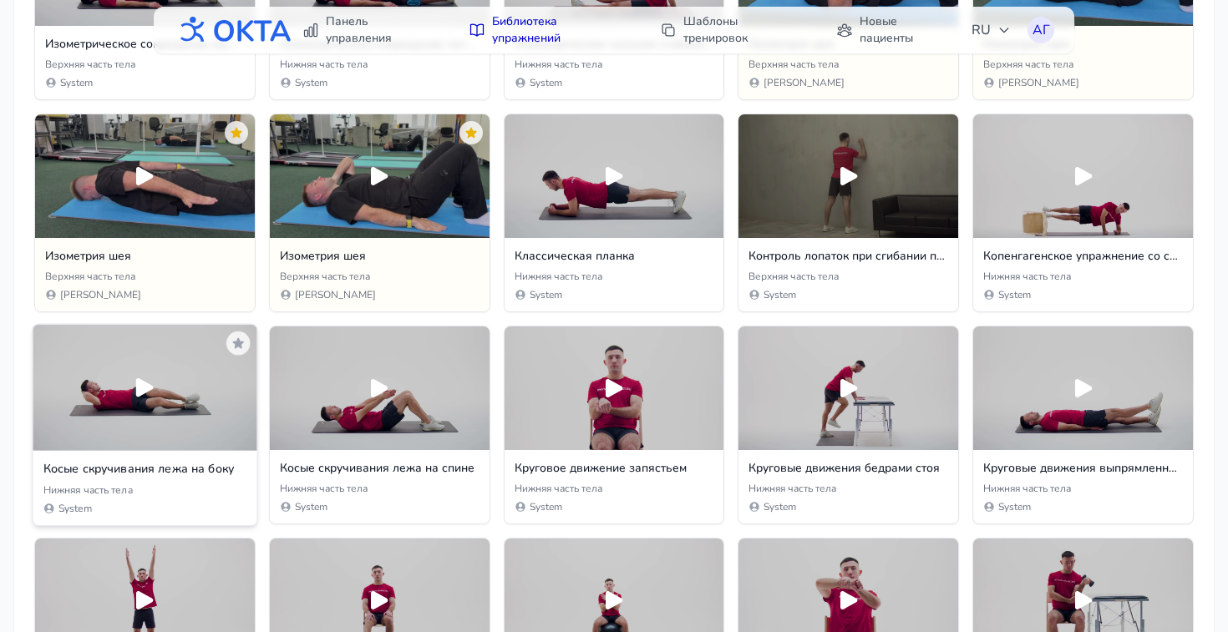
click at [113, 397] on div at bounding box center [145, 388] width 224 height 126
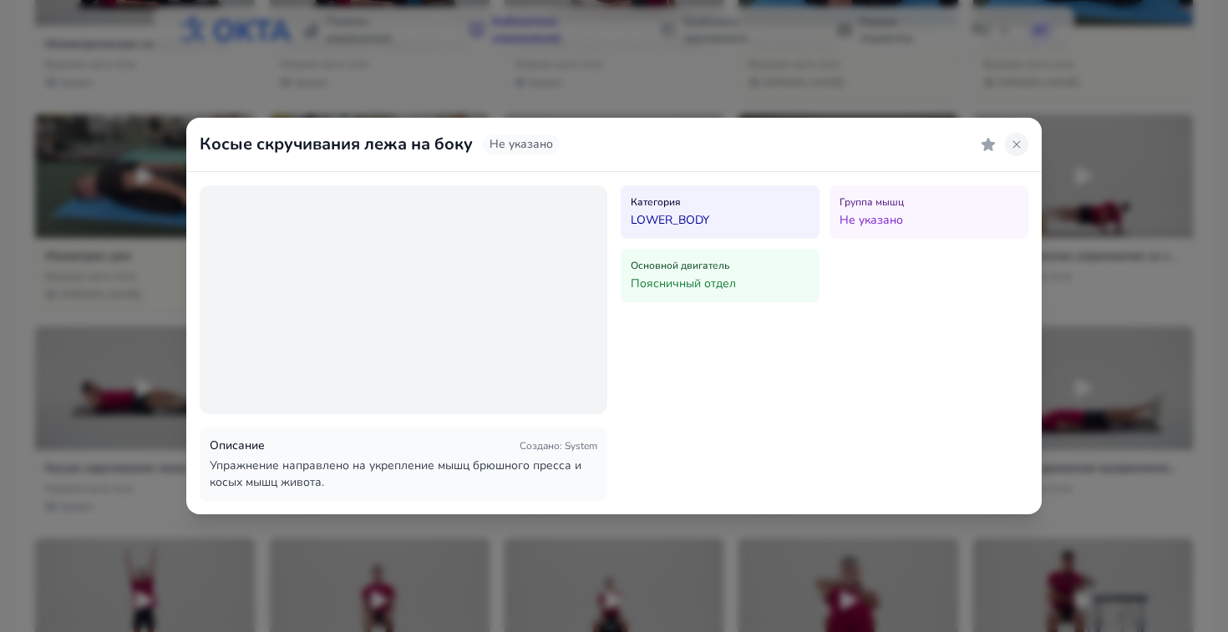
click at [1020, 144] on icon at bounding box center [1016, 144] width 13 height 13
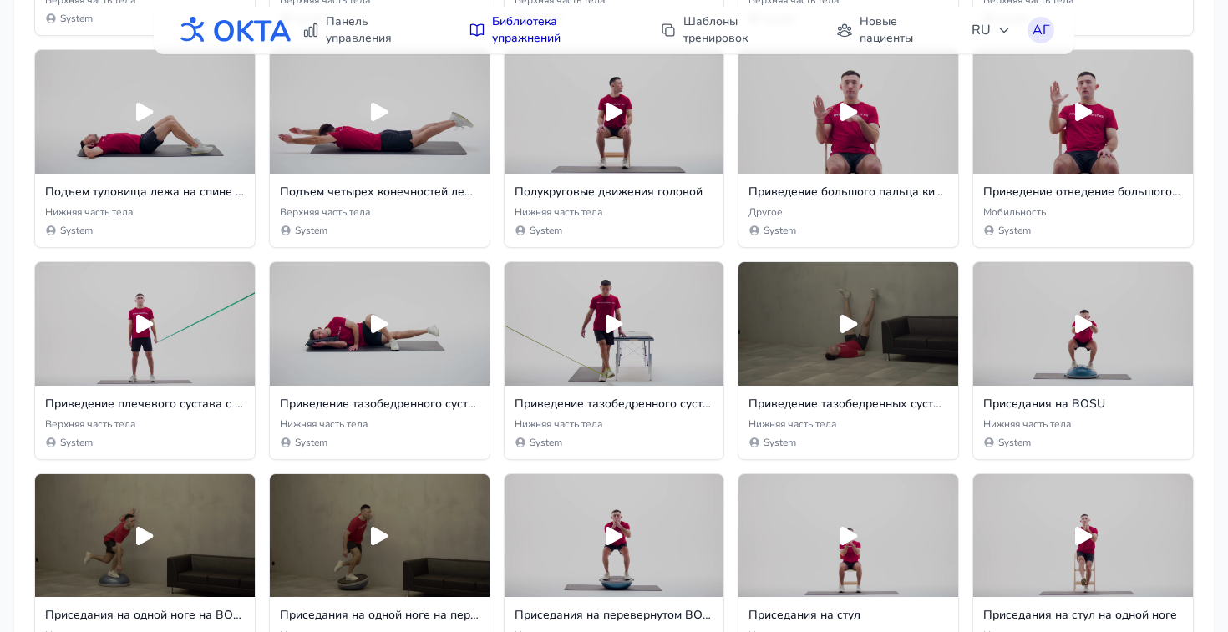
scroll to position [13770, 0]
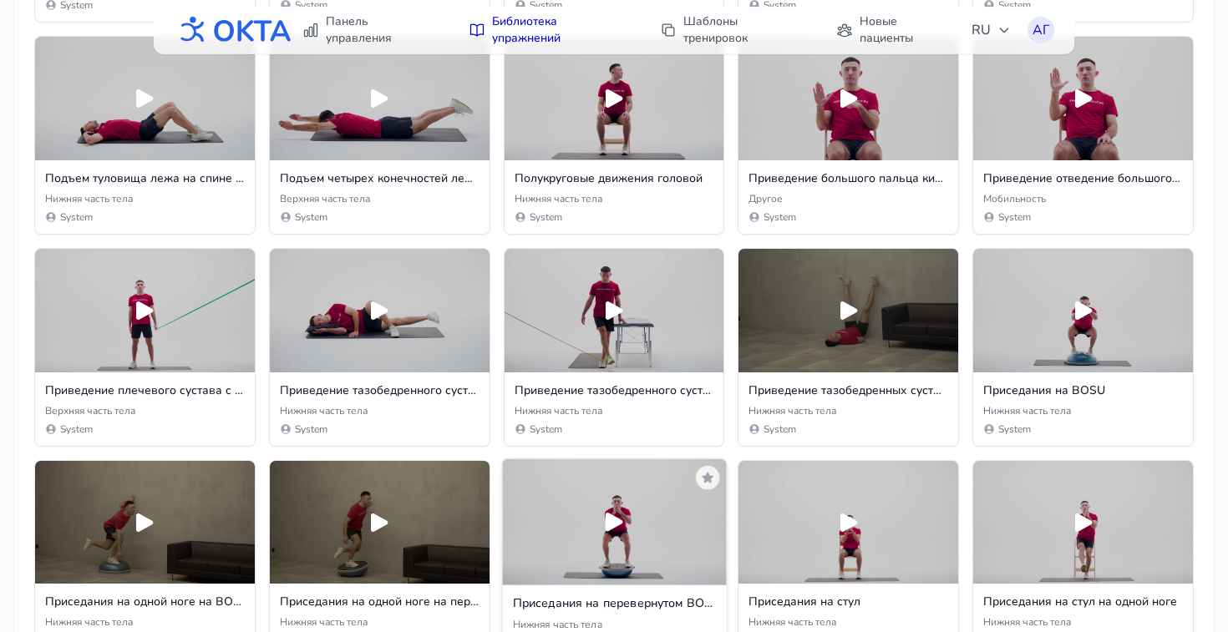
click at [597, 525] on div at bounding box center [614, 522] width 224 height 126
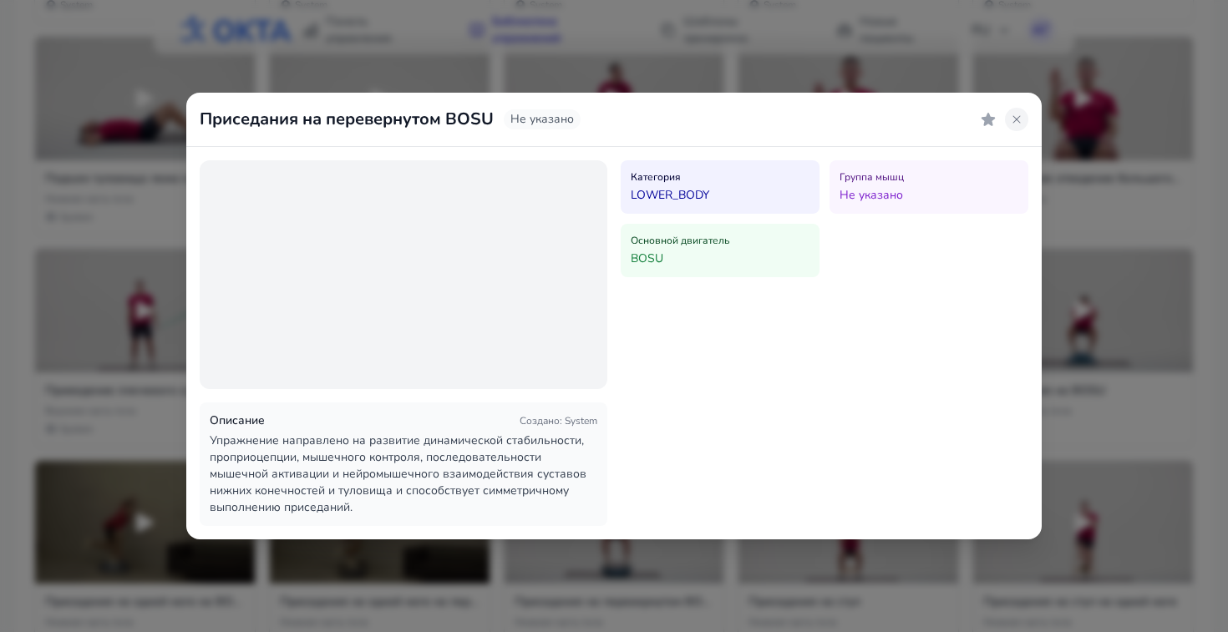
click at [1013, 114] on icon at bounding box center [1016, 119] width 13 height 13
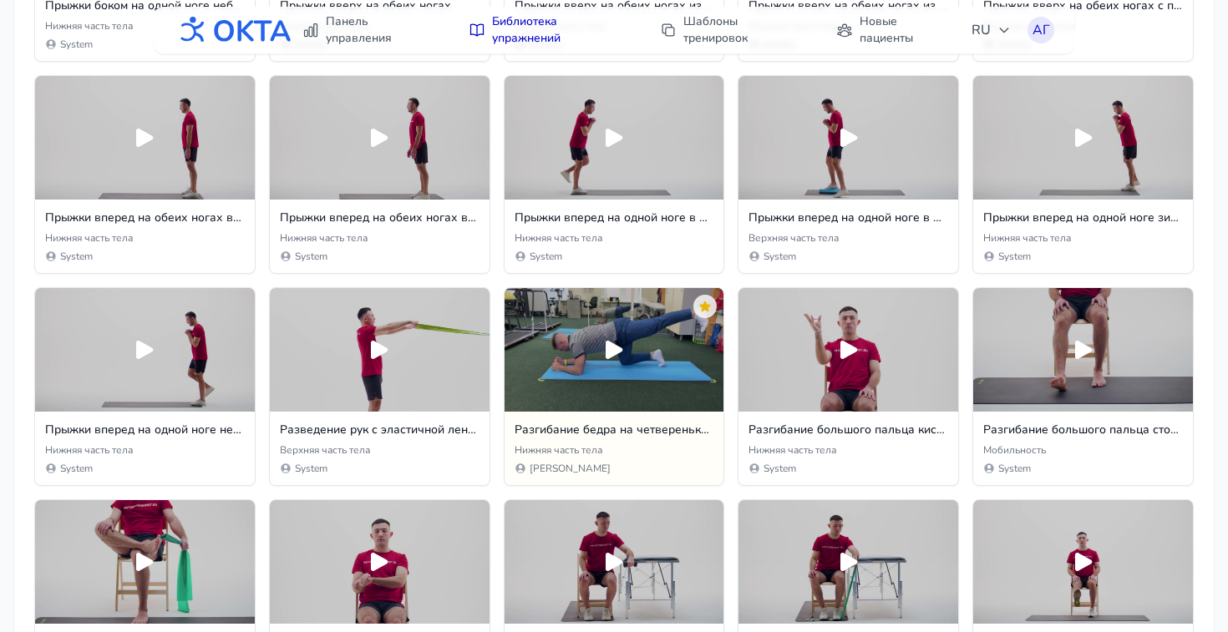
scroll to position [15637, 0]
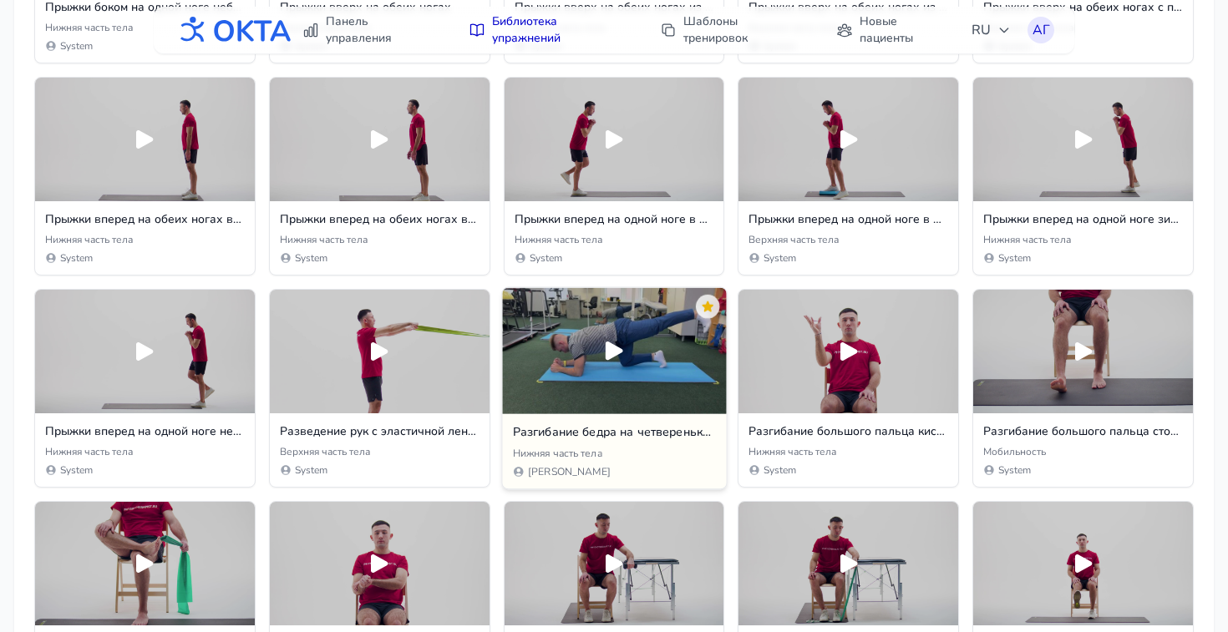
click at [619, 350] on icon at bounding box center [615, 351] width 18 height 18
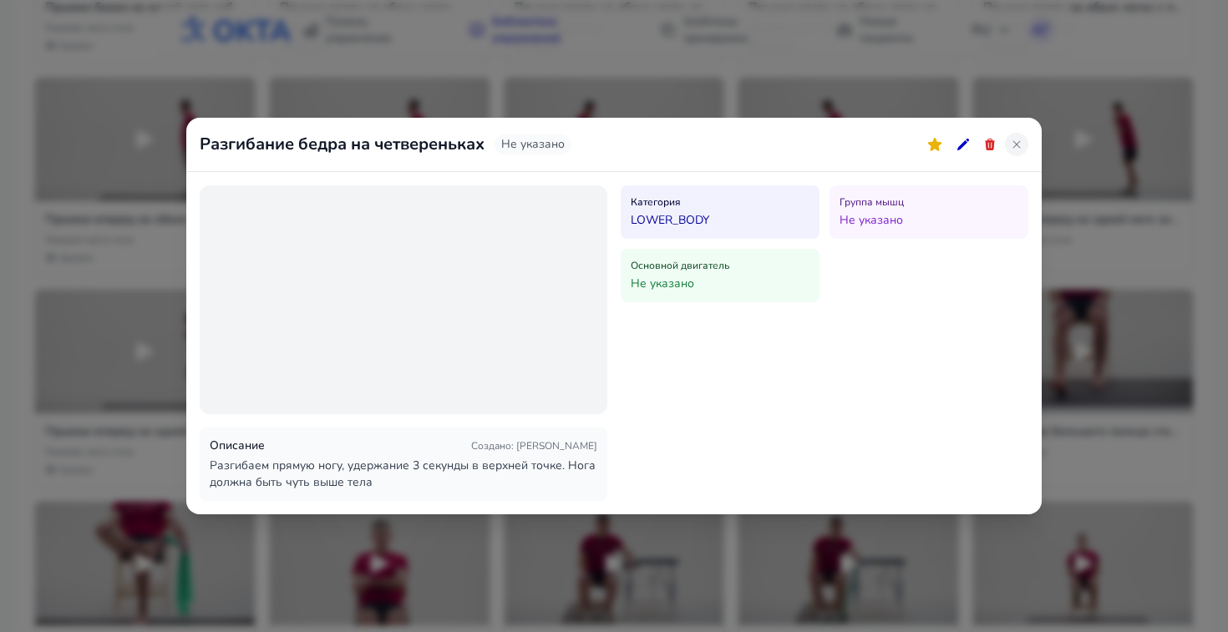
click at [1015, 149] on icon at bounding box center [1016, 144] width 13 height 13
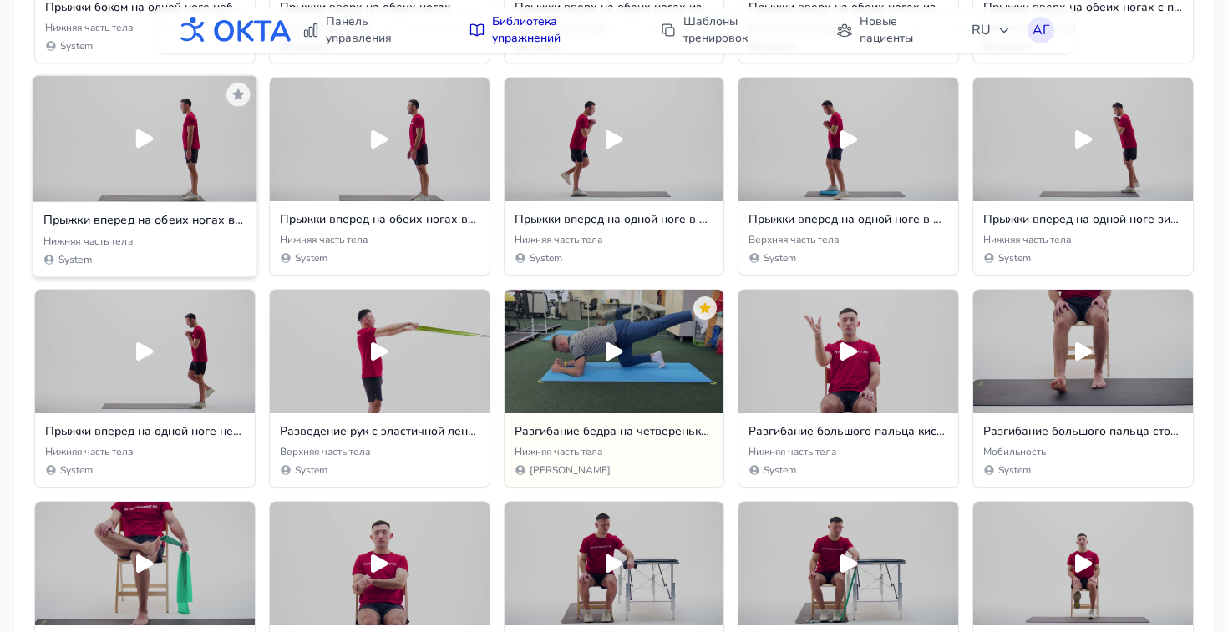
click at [135, 153] on icon at bounding box center [145, 139] width 28 height 28
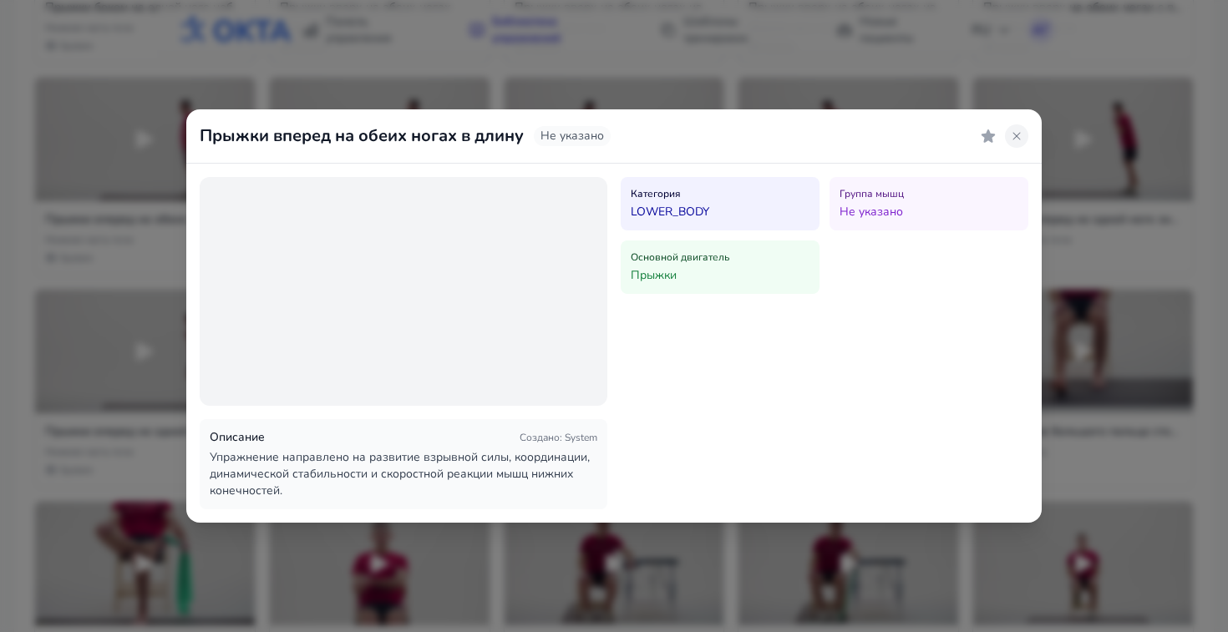
click at [1023, 138] on icon at bounding box center [1016, 135] width 13 height 13
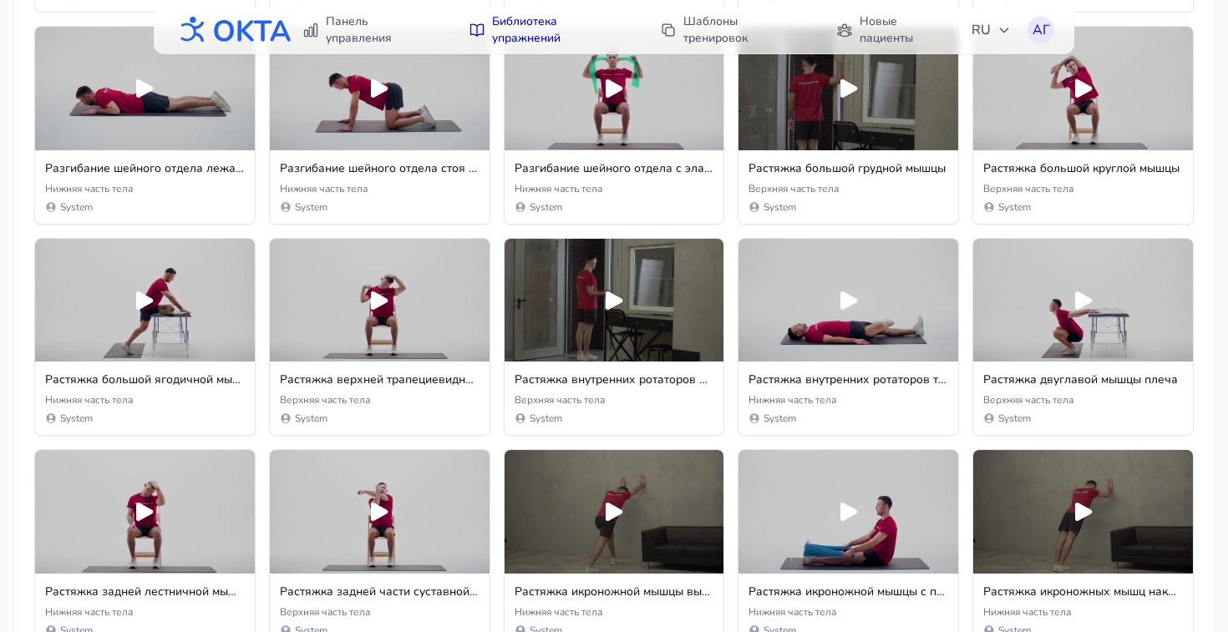
scroll to position [17392, 0]
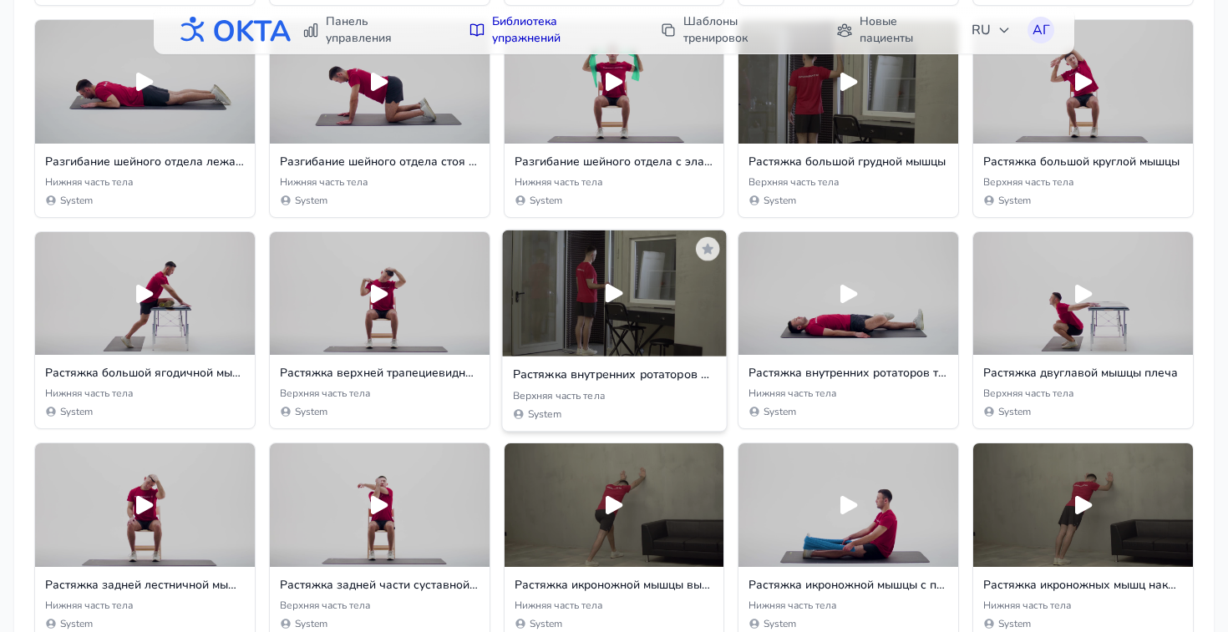
click at [615, 292] on icon at bounding box center [615, 292] width 18 height 18
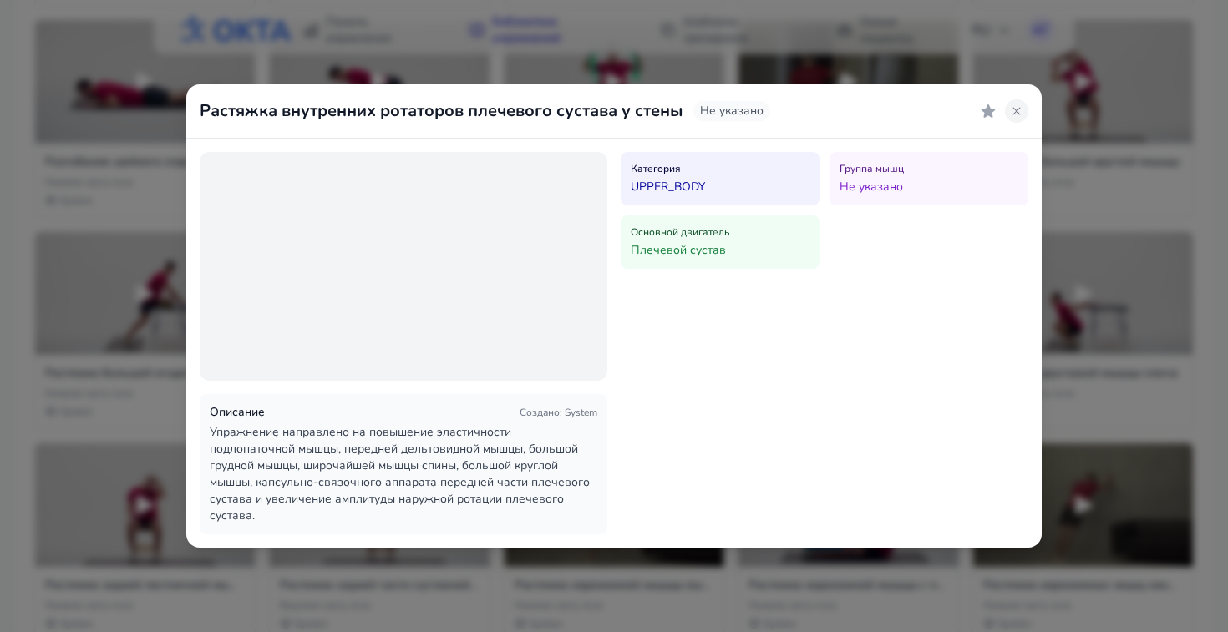
click at [1013, 118] on icon at bounding box center [1016, 110] width 13 height 13
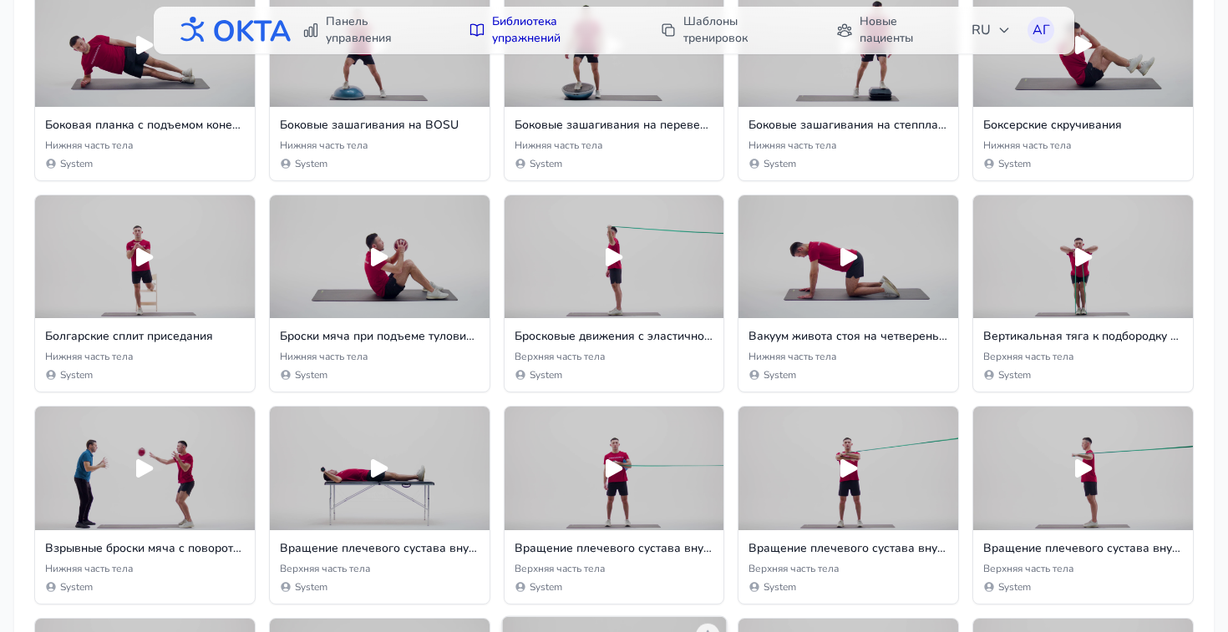
scroll to position [0, 0]
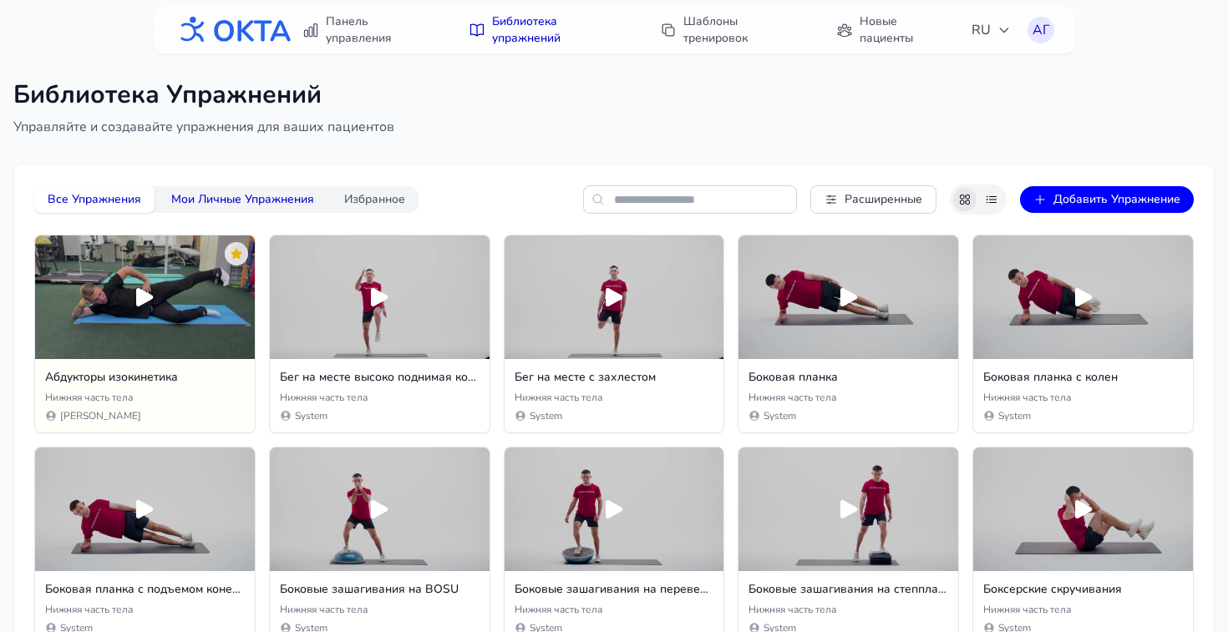
click at [224, 199] on button "Мои Личные Упражнения" at bounding box center [243, 199] width 170 height 27
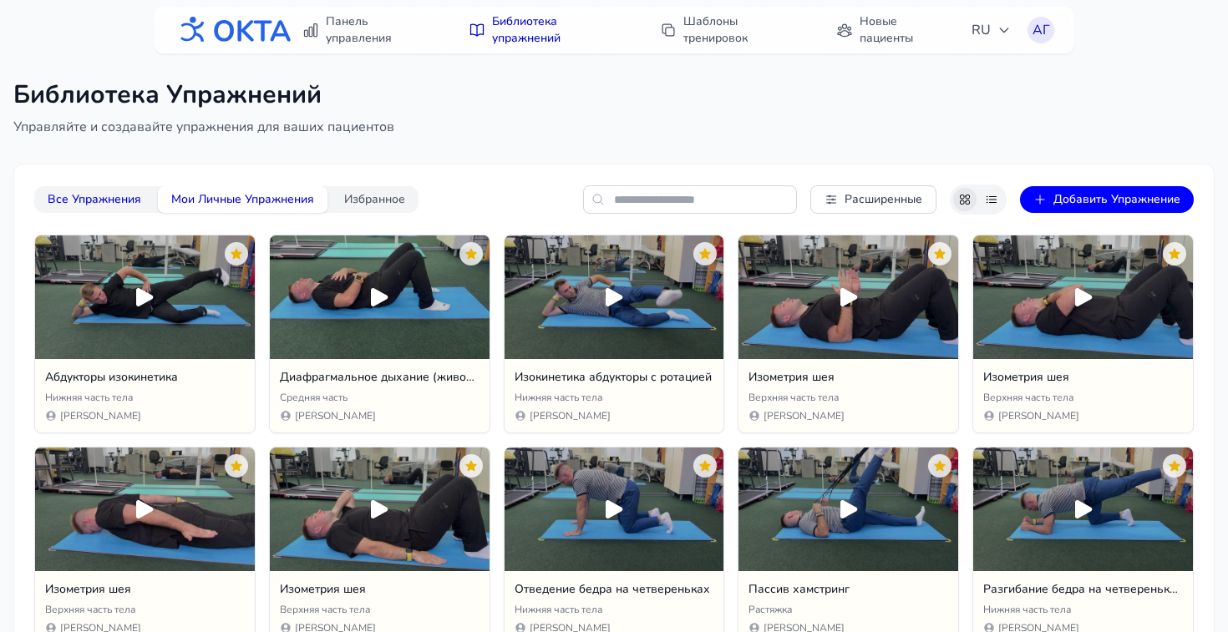
click at [114, 201] on button "Все Упражнения" at bounding box center [94, 199] width 120 height 27
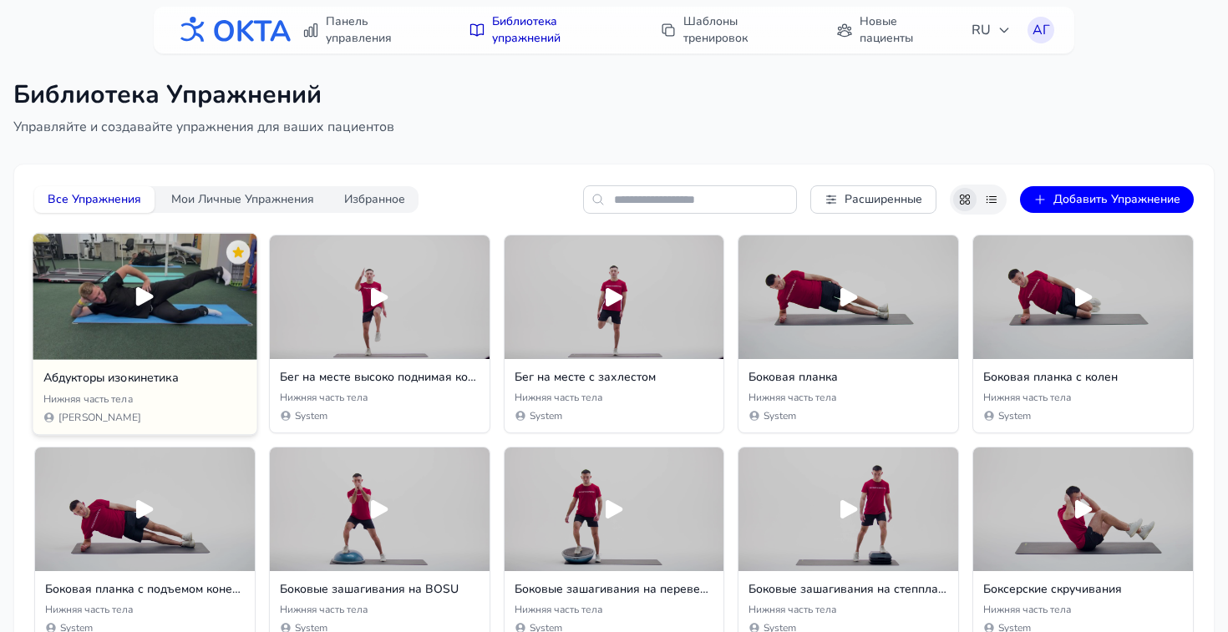
click at [152, 308] on icon at bounding box center [145, 297] width 28 height 28
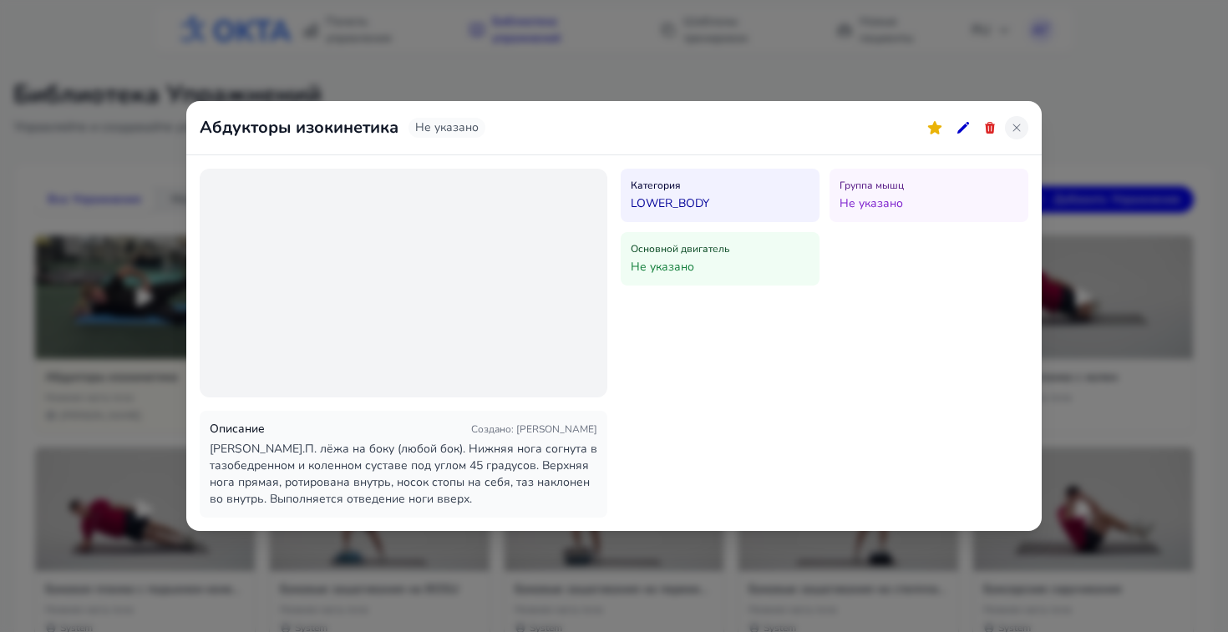
click at [1020, 129] on icon at bounding box center [1016, 127] width 13 height 13
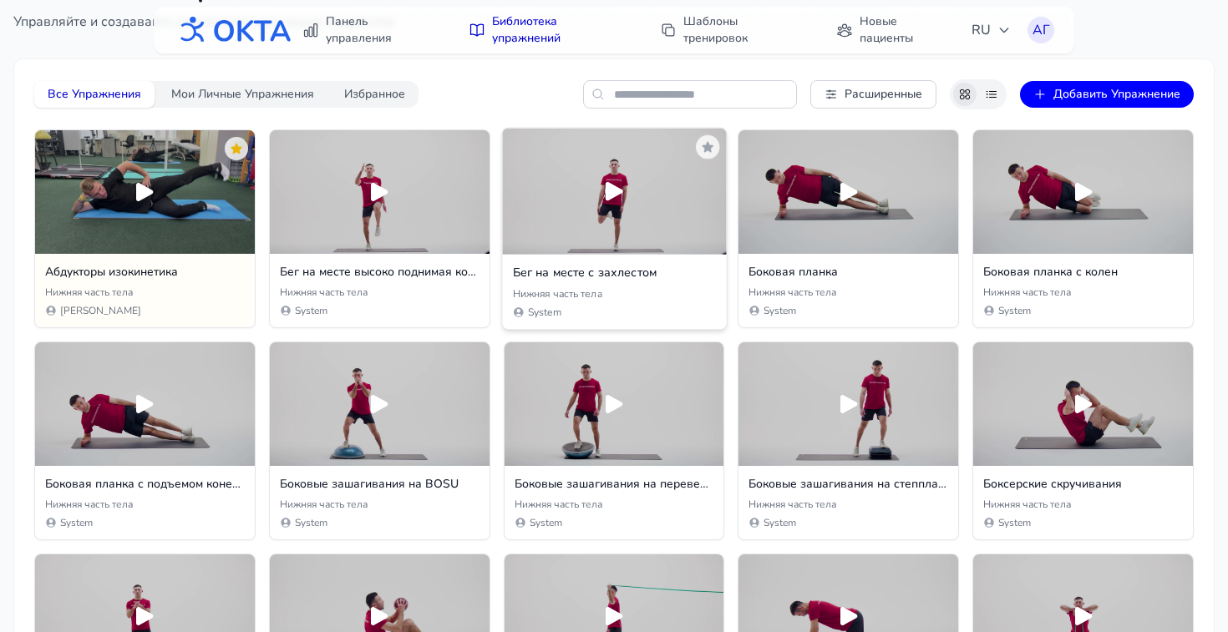
scroll to position [118, 0]
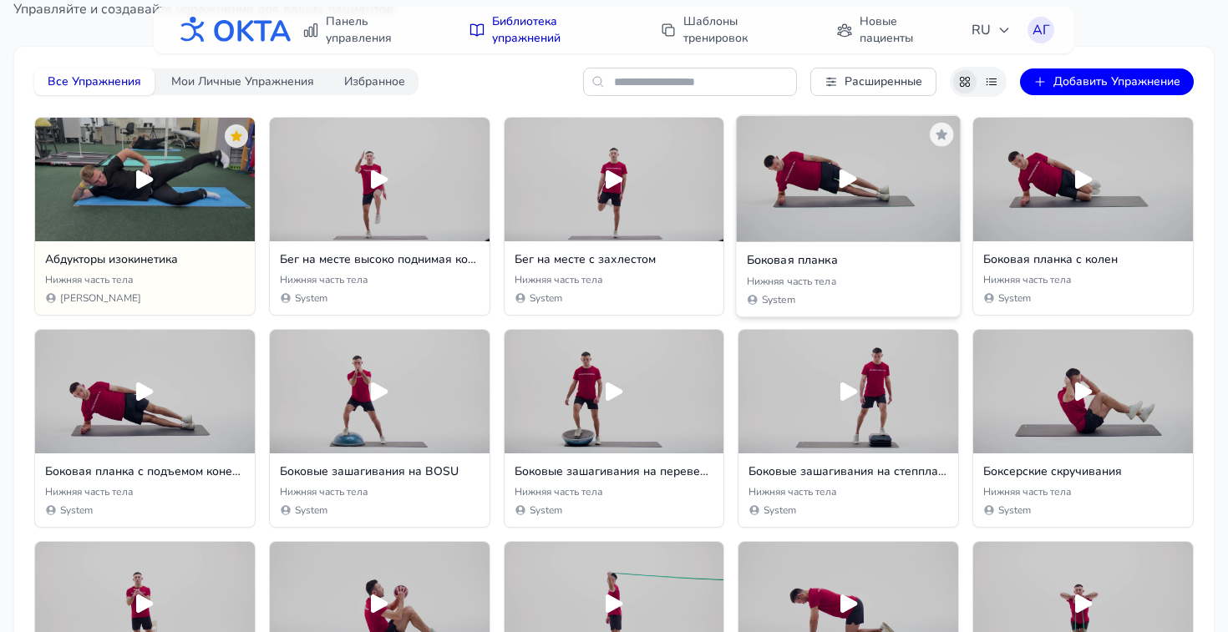
click at [847, 176] on icon at bounding box center [849, 179] width 18 height 18
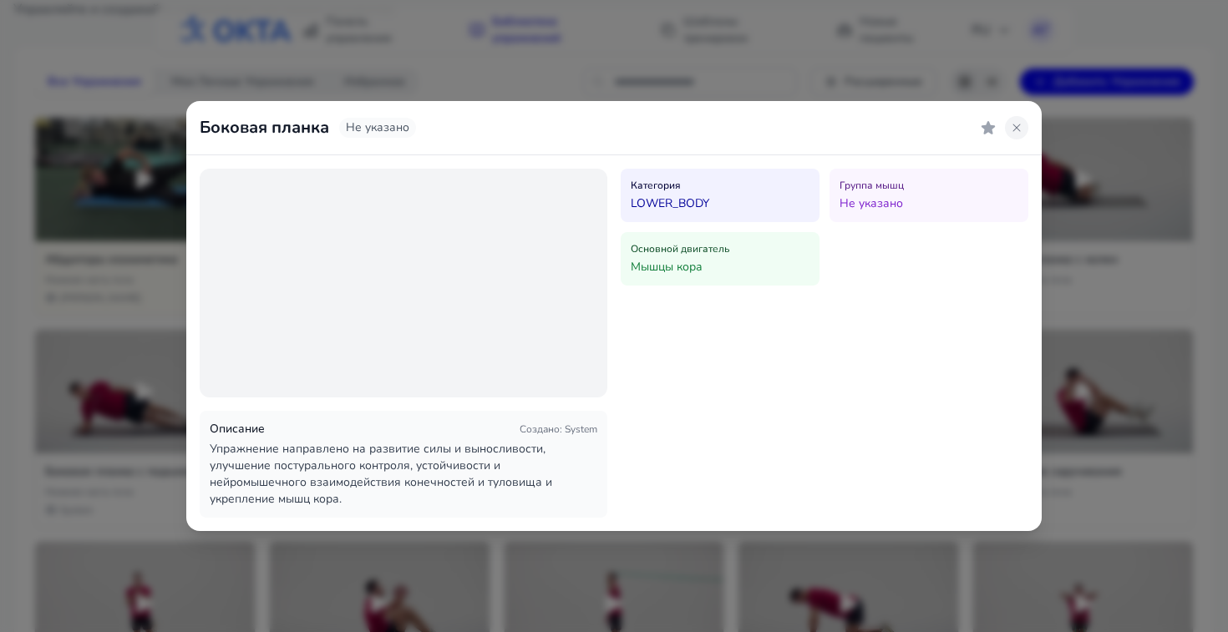
click at [1013, 129] on icon at bounding box center [1016, 127] width 13 height 13
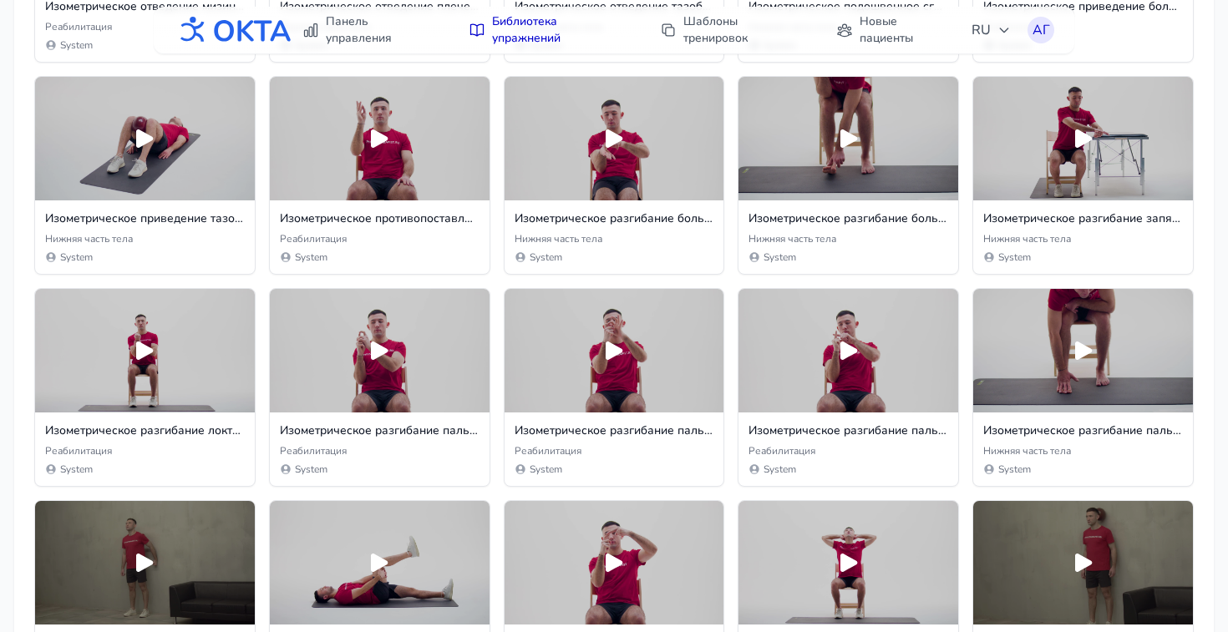
scroll to position [4396, 0]
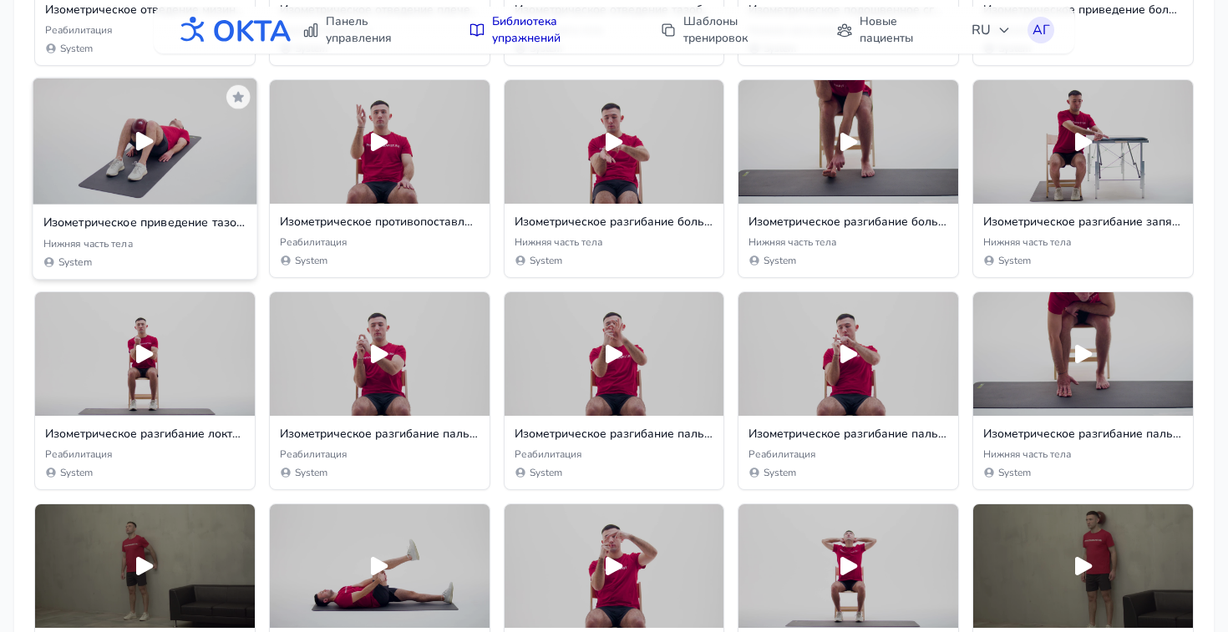
click at [219, 226] on h3 "Изометрическое приведение тазобедренного сустава лежа на спине" at bounding box center [145, 223] width 204 height 17
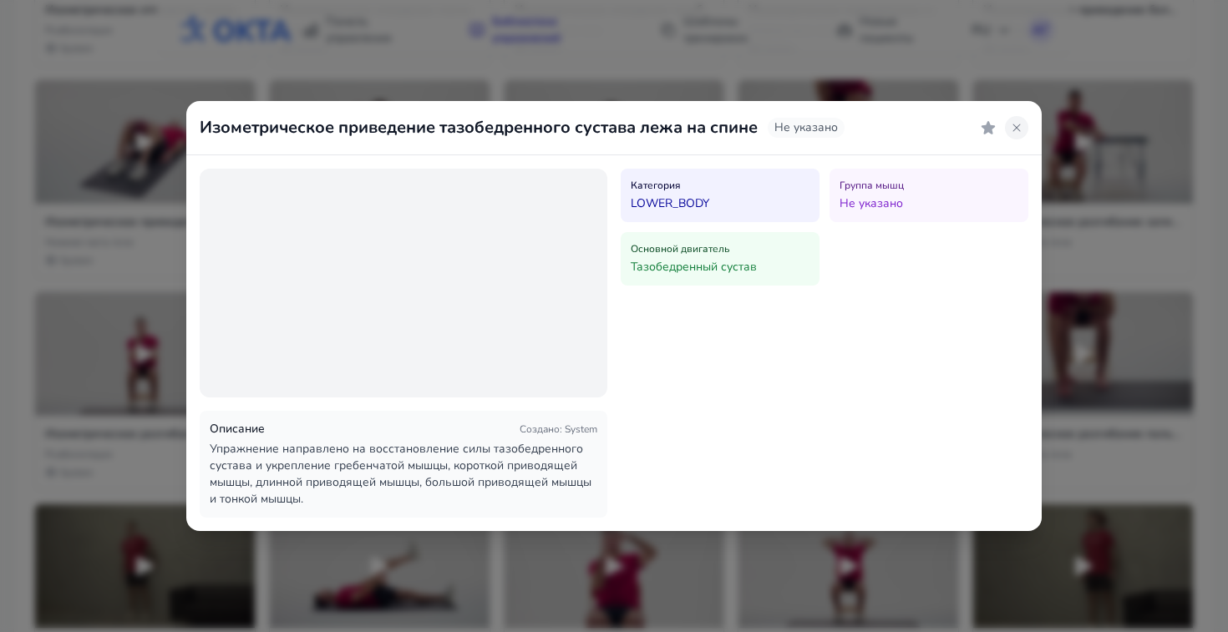
click at [1018, 129] on icon at bounding box center [1017, 128] width 8 height 8
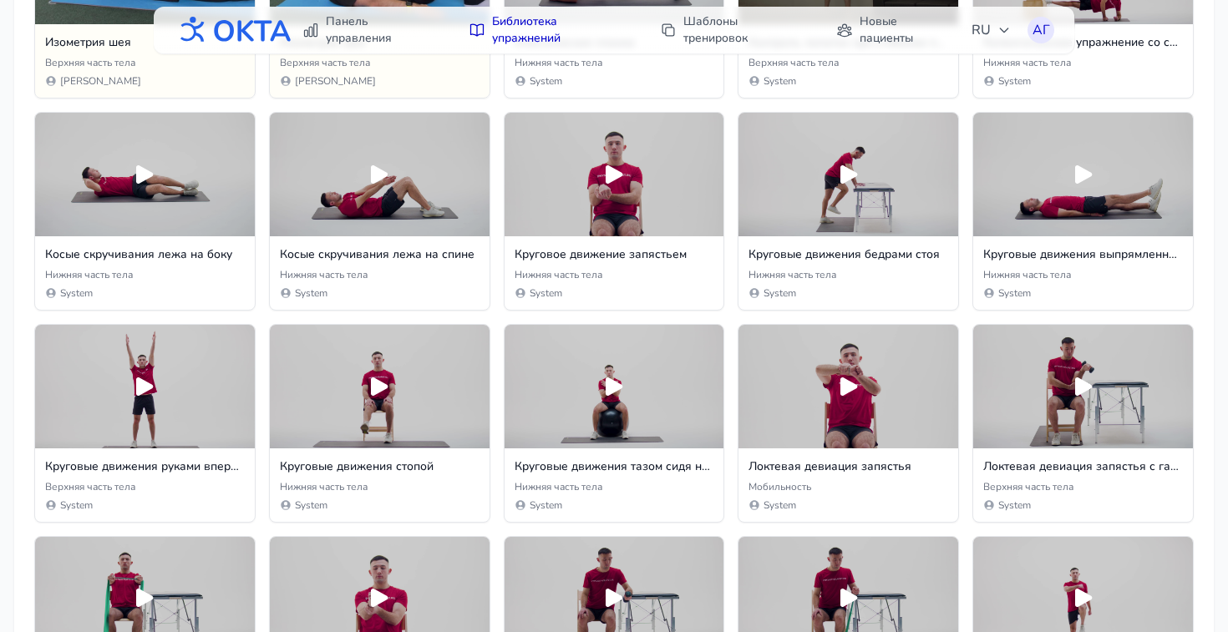
scroll to position [5849, 0]
click at [353, 37] on link "Панель управления" at bounding box center [368, 30] width 153 height 47
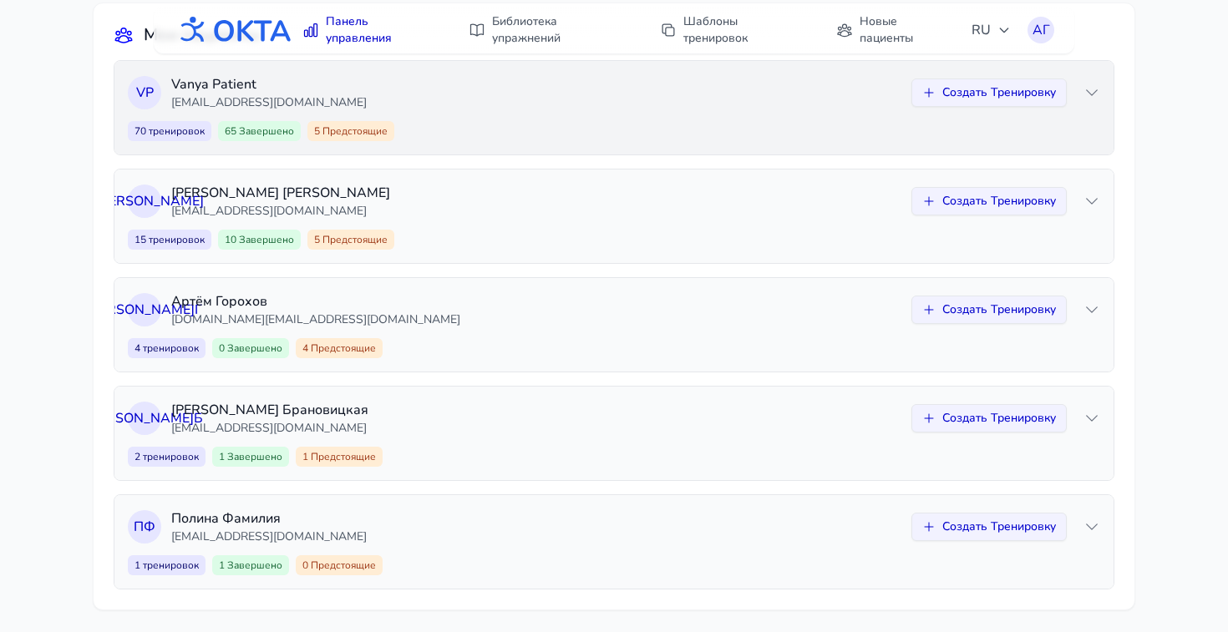
scroll to position [166, 0]
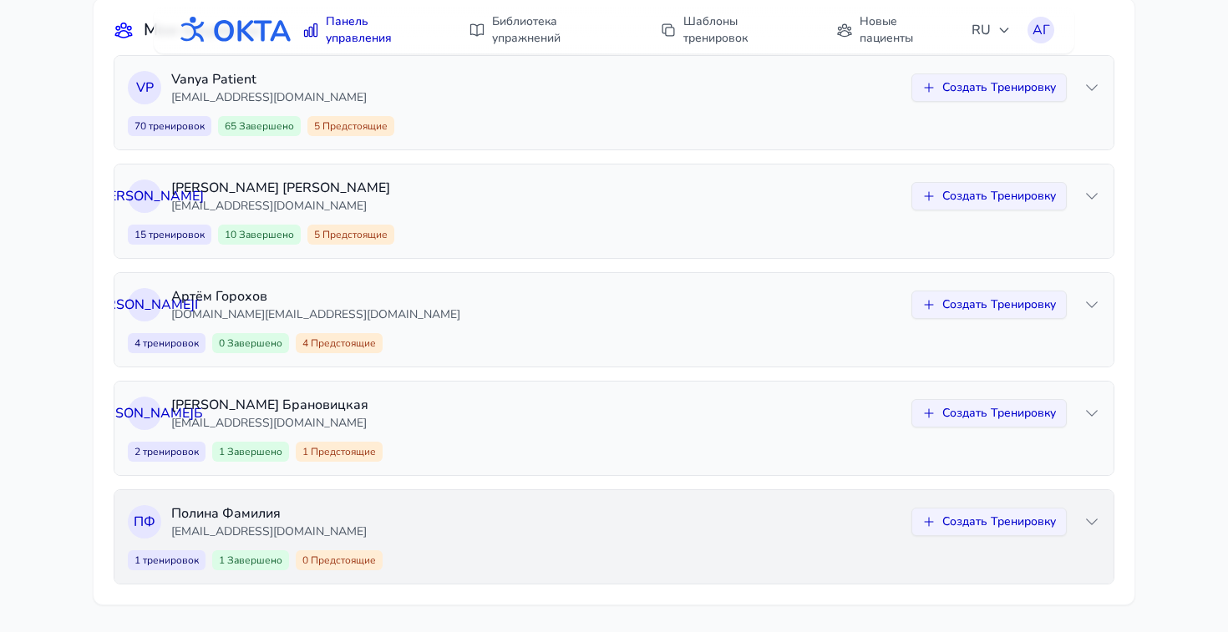
click at [1099, 520] on icon at bounding box center [1092, 522] width 17 height 17
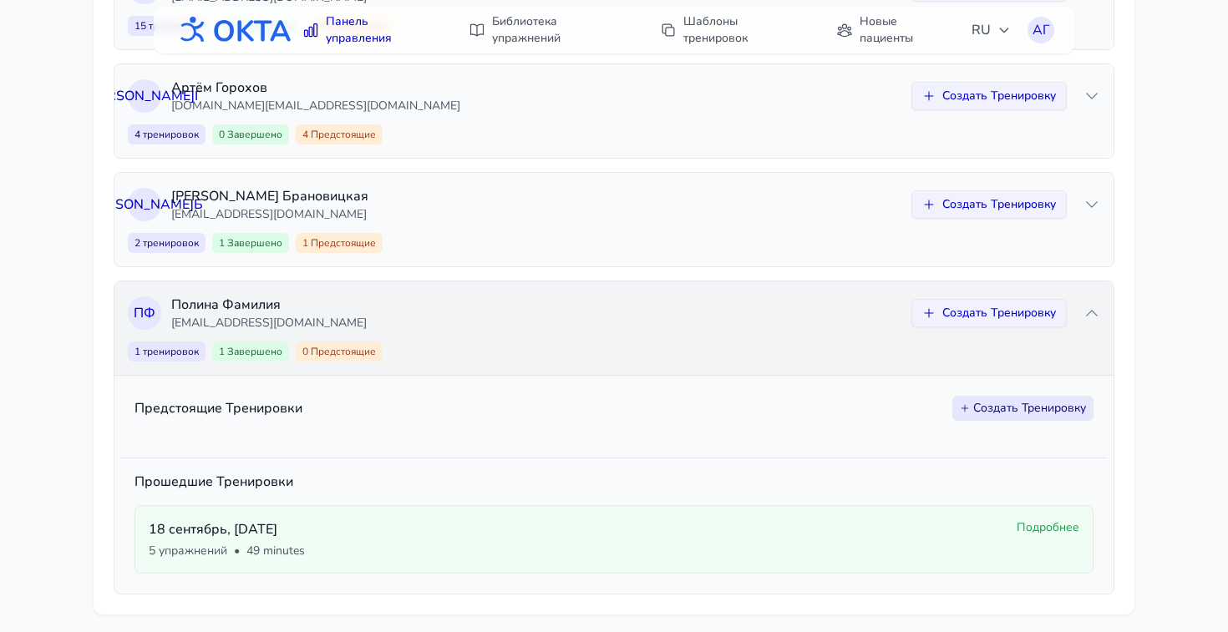
scroll to position [385, 0]
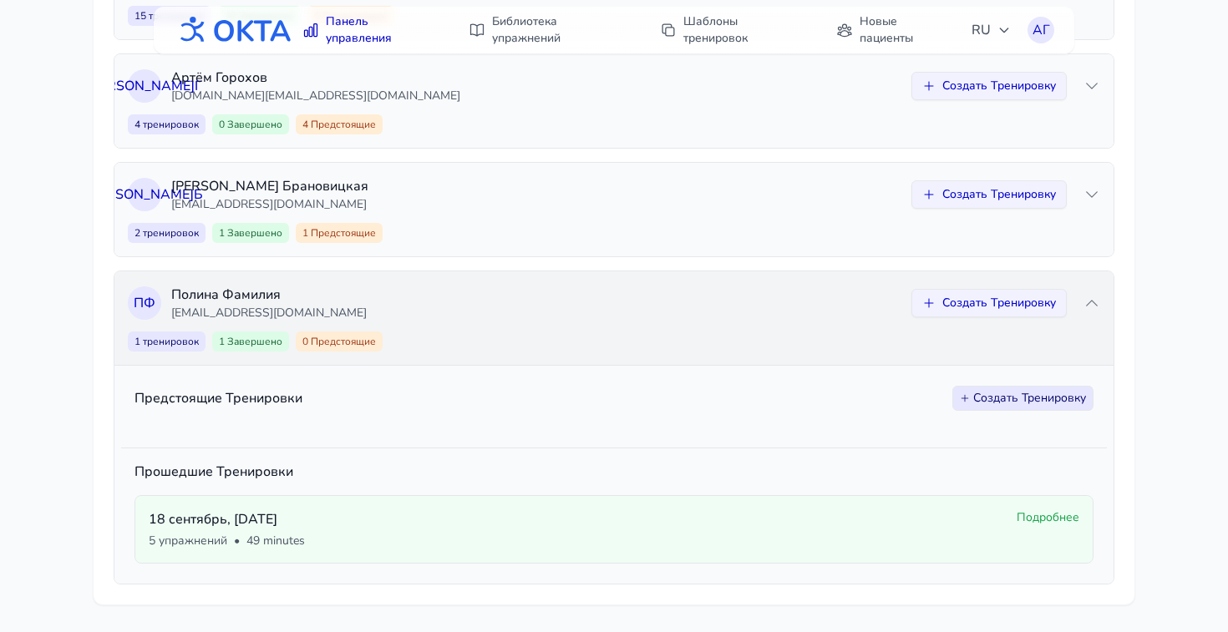
click at [1094, 307] on icon at bounding box center [1092, 303] width 17 height 17
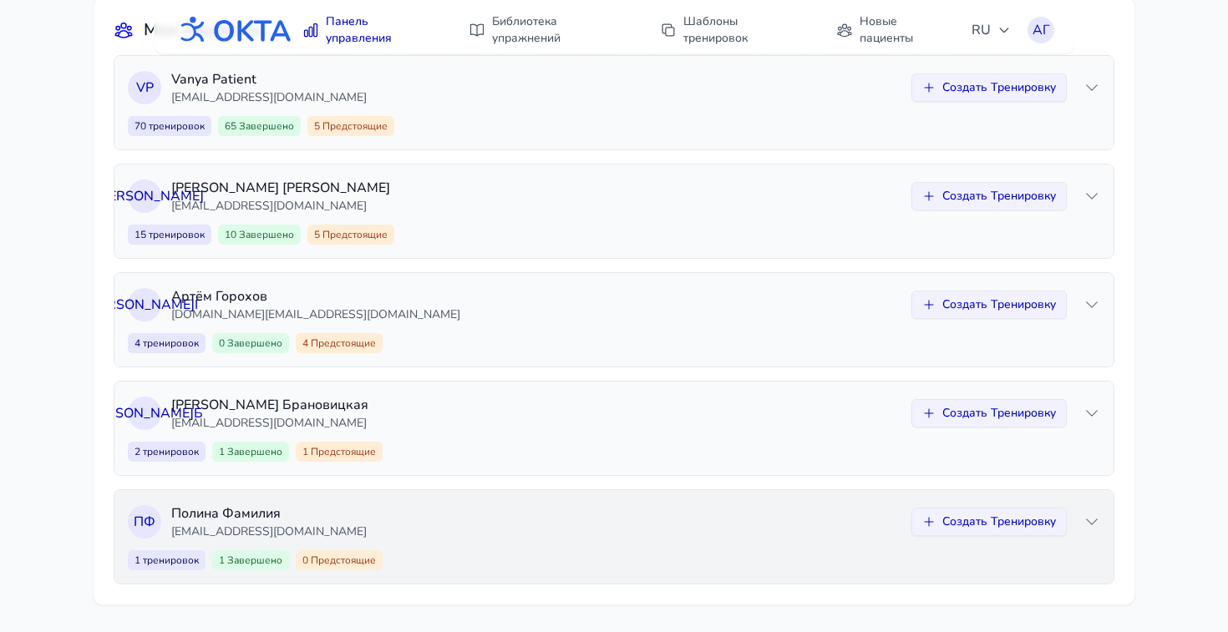
scroll to position [166, 0]
click at [1099, 417] on icon at bounding box center [1092, 413] width 17 height 17
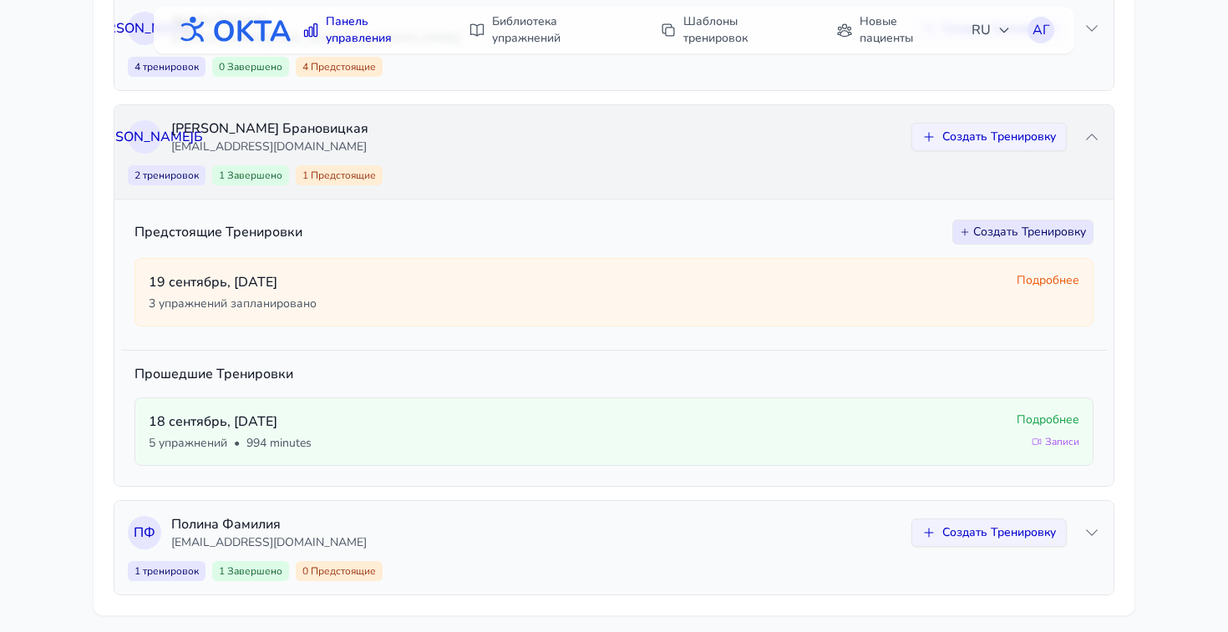
scroll to position [453, 0]
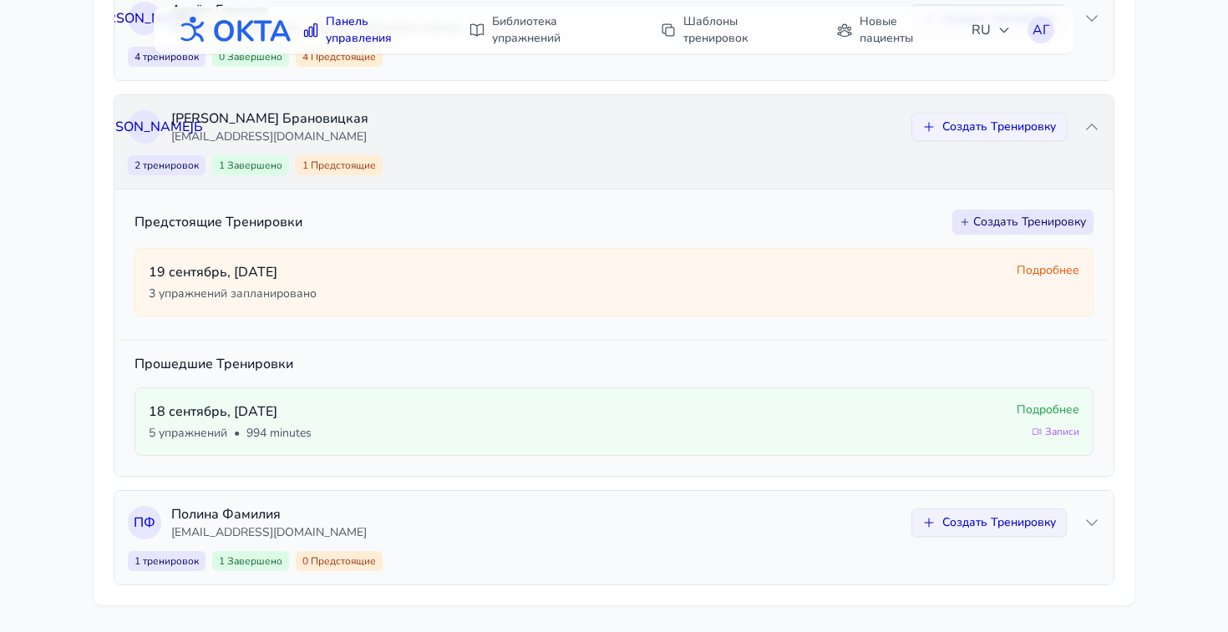
click at [1096, 128] on icon at bounding box center [1092, 127] width 17 height 17
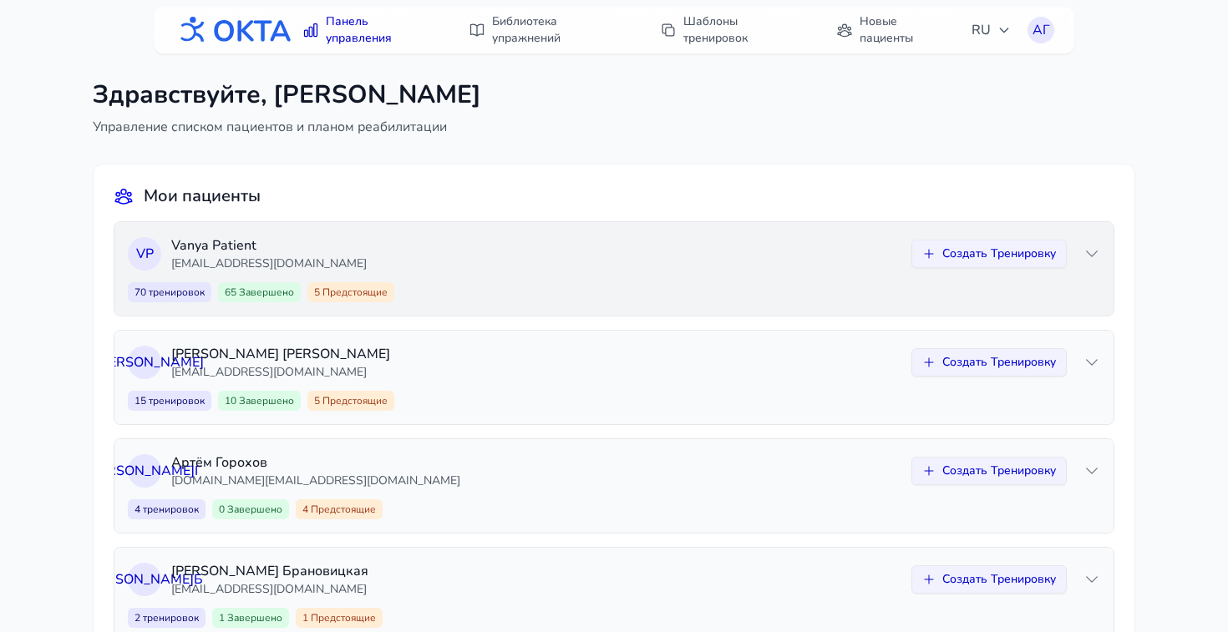
scroll to position [1, 0]
click at [1015, 34] on button "RU" at bounding box center [991, 29] width 59 height 33
click at [1100, 111] on div "Панель управления Библиотека упражнений Шаблоны тренировок Новые пациенты RU En…" at bounding box center [614, 398] width 1228 height 799
